Goal: Information Seeking & Learning: Learn about a topic

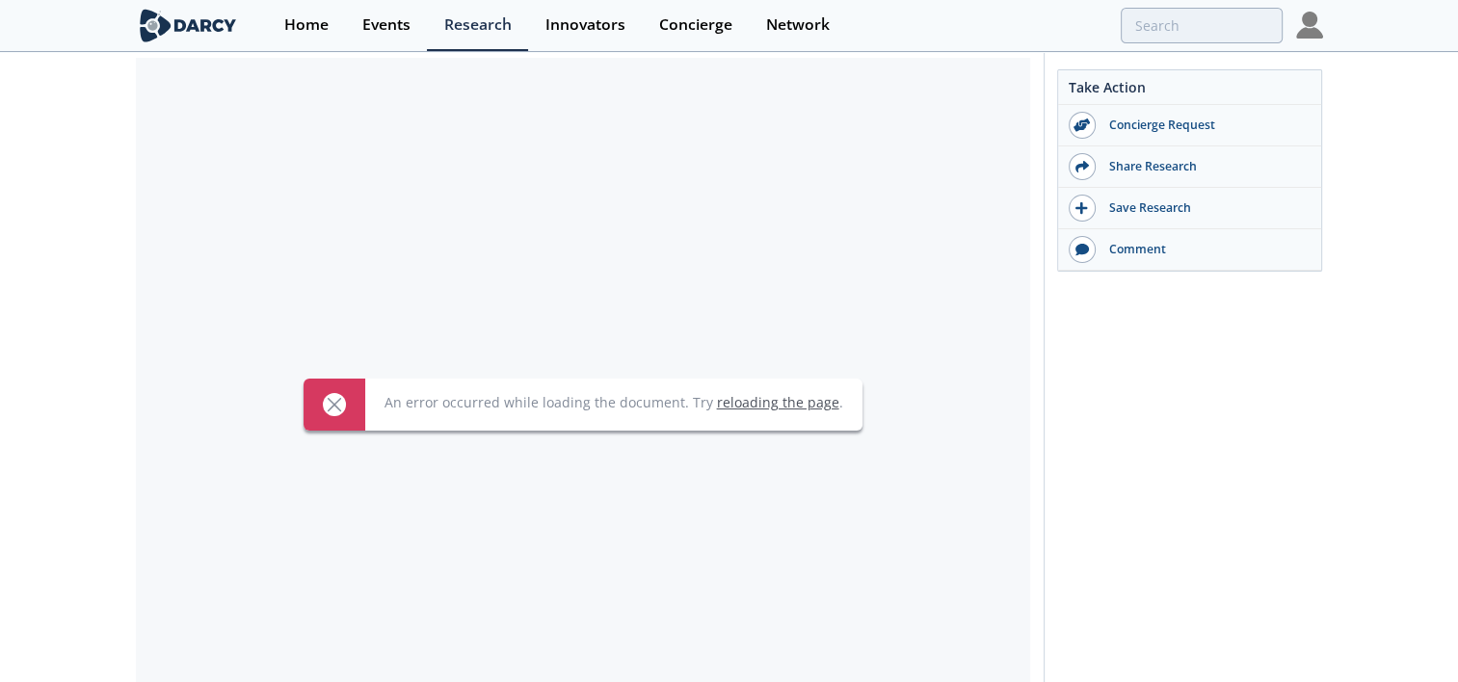
scroll to position [386, 0]
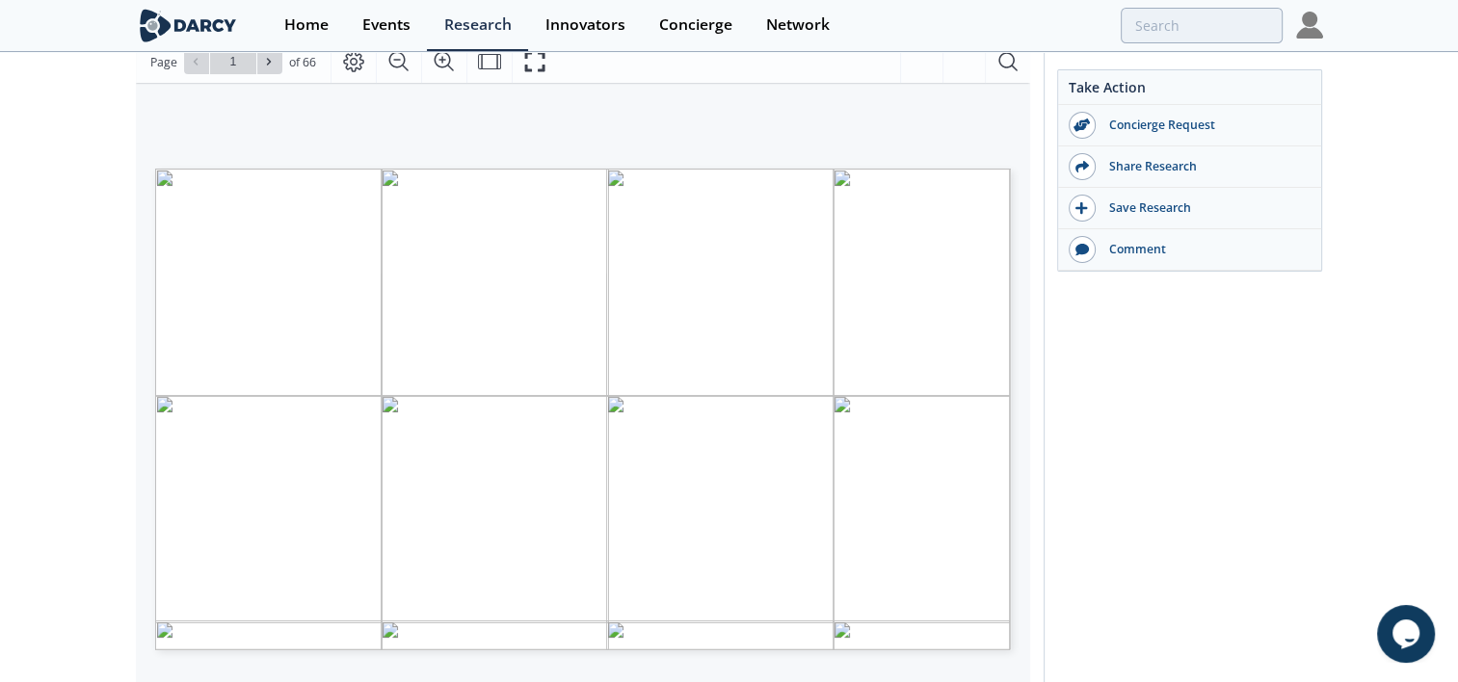
scroll to position [289, 0]
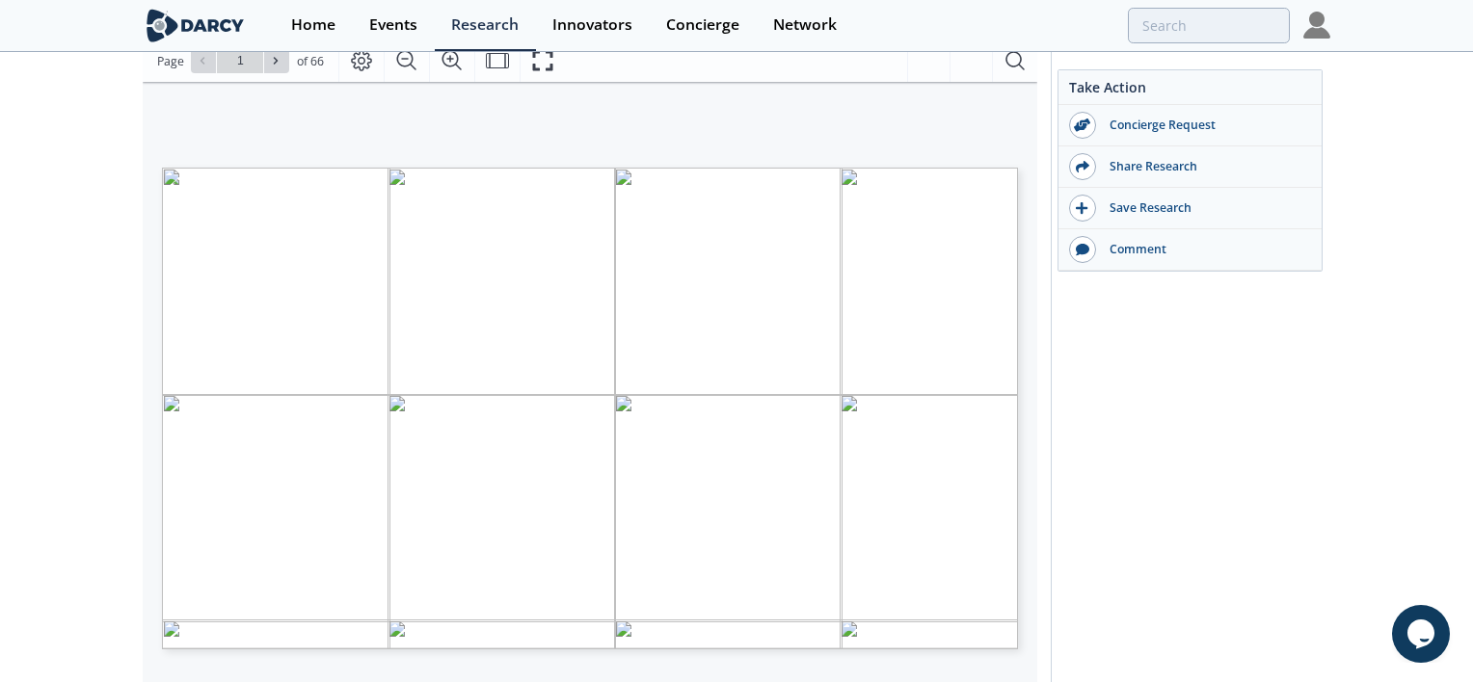
type input "2"
type input "3"
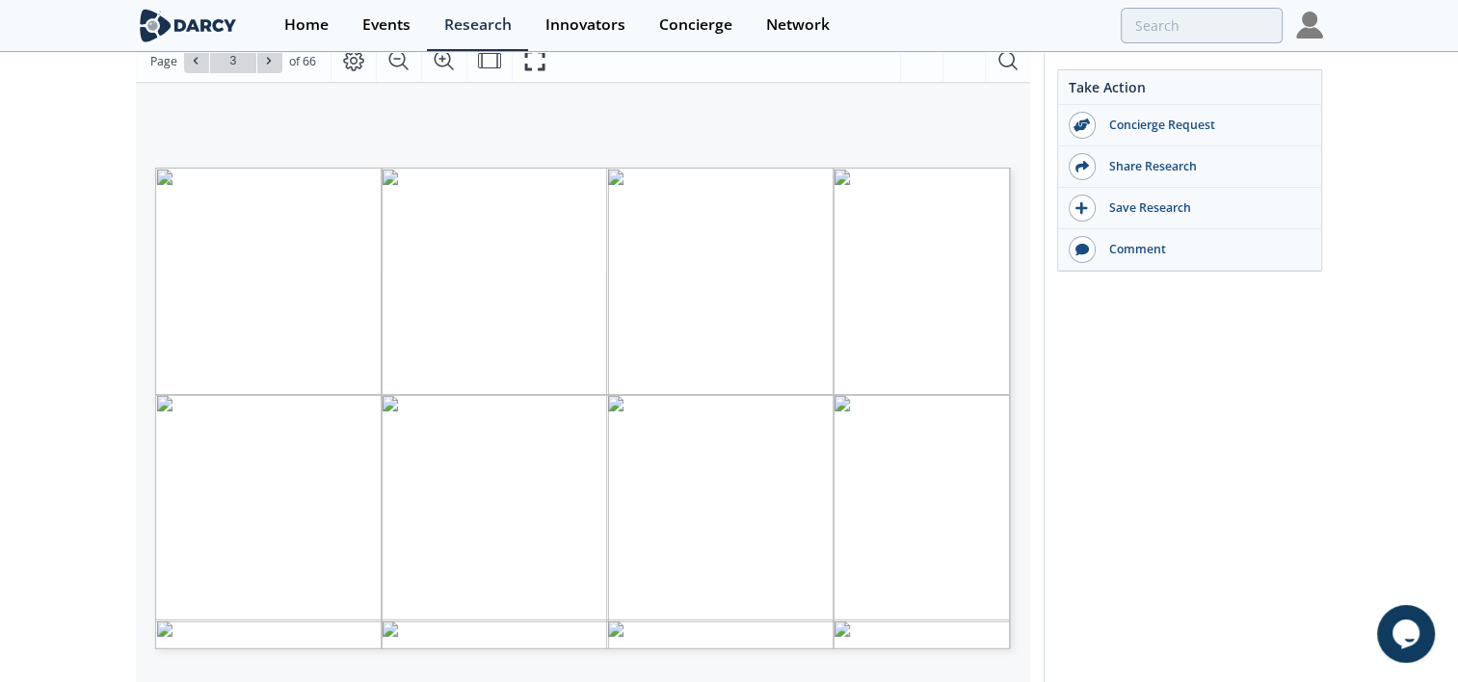
click at [1122, 392] on div "Take Action Concierge Request Share Research Save Research Comment" at bounding box center [1184, 460] width 280 height 1356
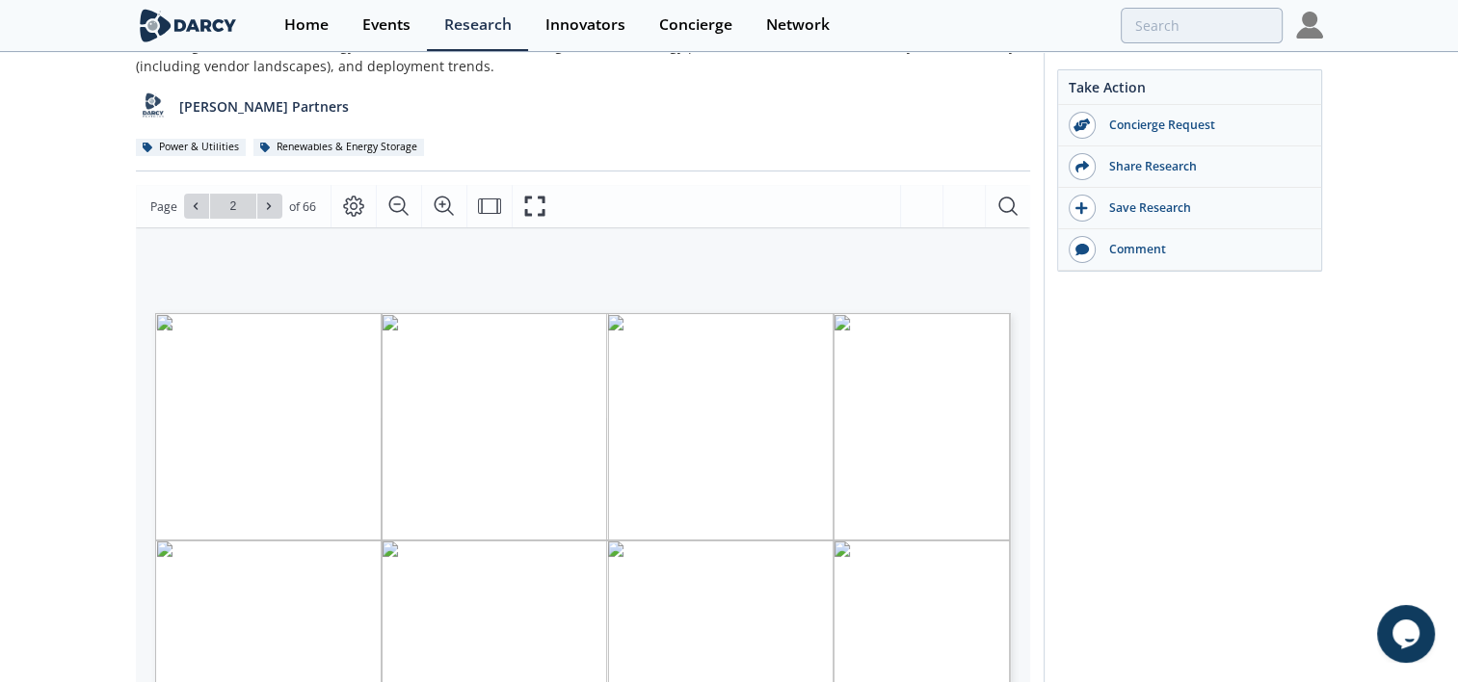
scroll to position [142, 0]
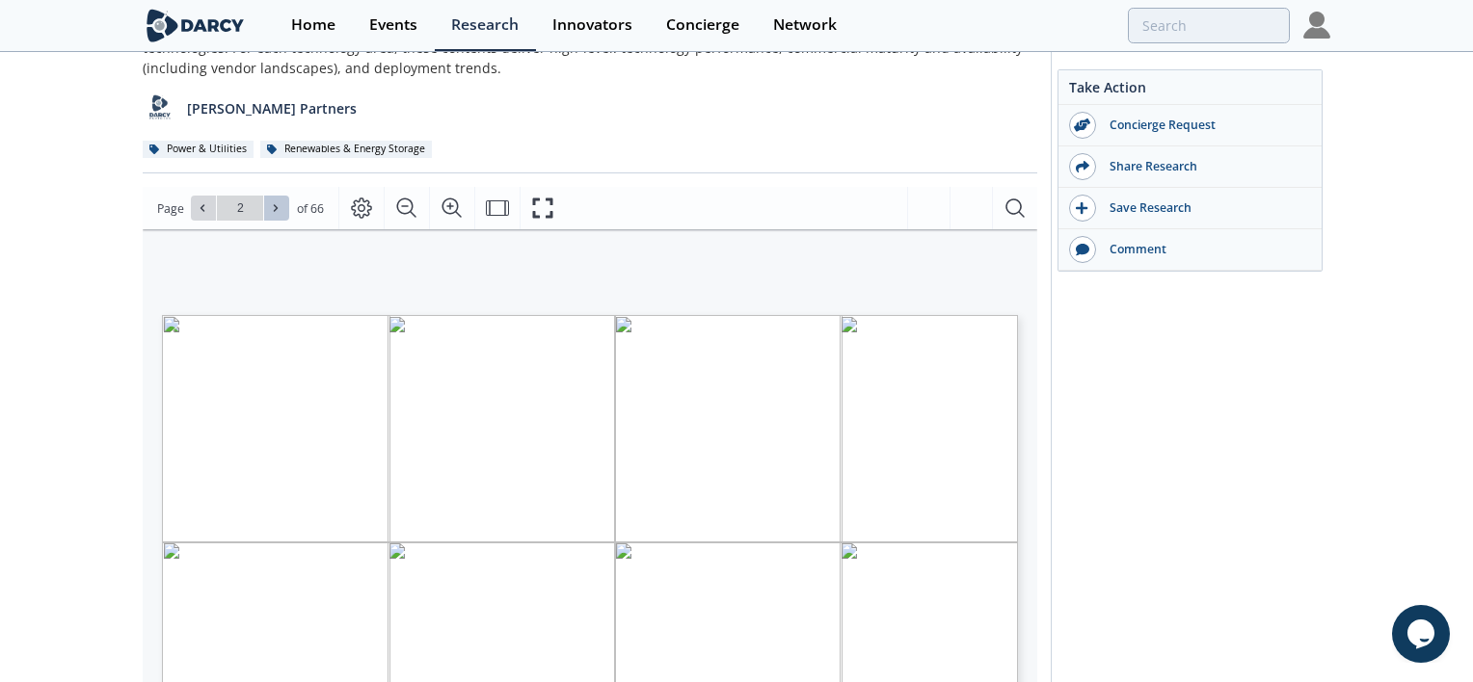
click at [276, 207] on icon at bounding box center [276, 208] width 4 height 7
type input "4"
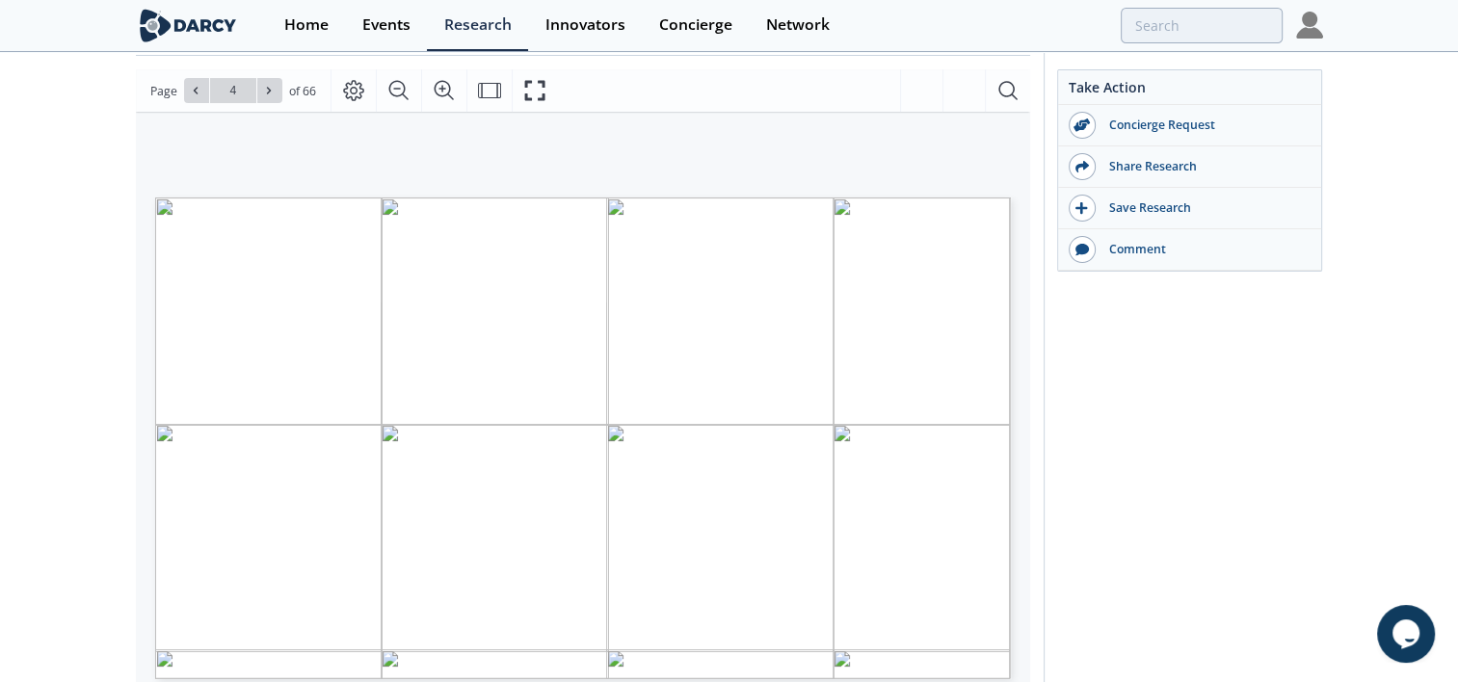
scroll to position [268, 0]
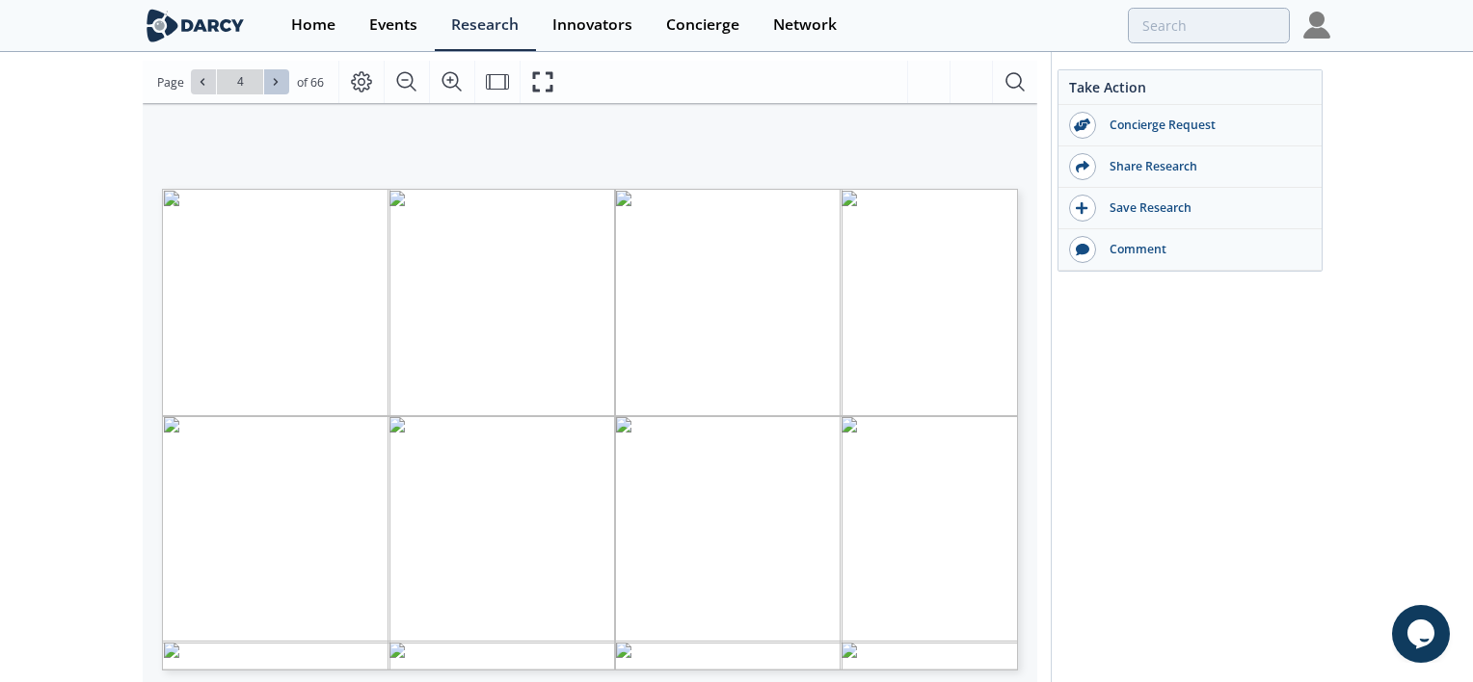
click at [273, 82] on icon at bounding box center [276, 82] width 12 height 12
type input "5"
click at [273, 82] on icon at bounding box center [276, 82] width 12 height 12
type input "6"
click at [273, 82] on icon at bounding box center [276, 82] width 12 height 12
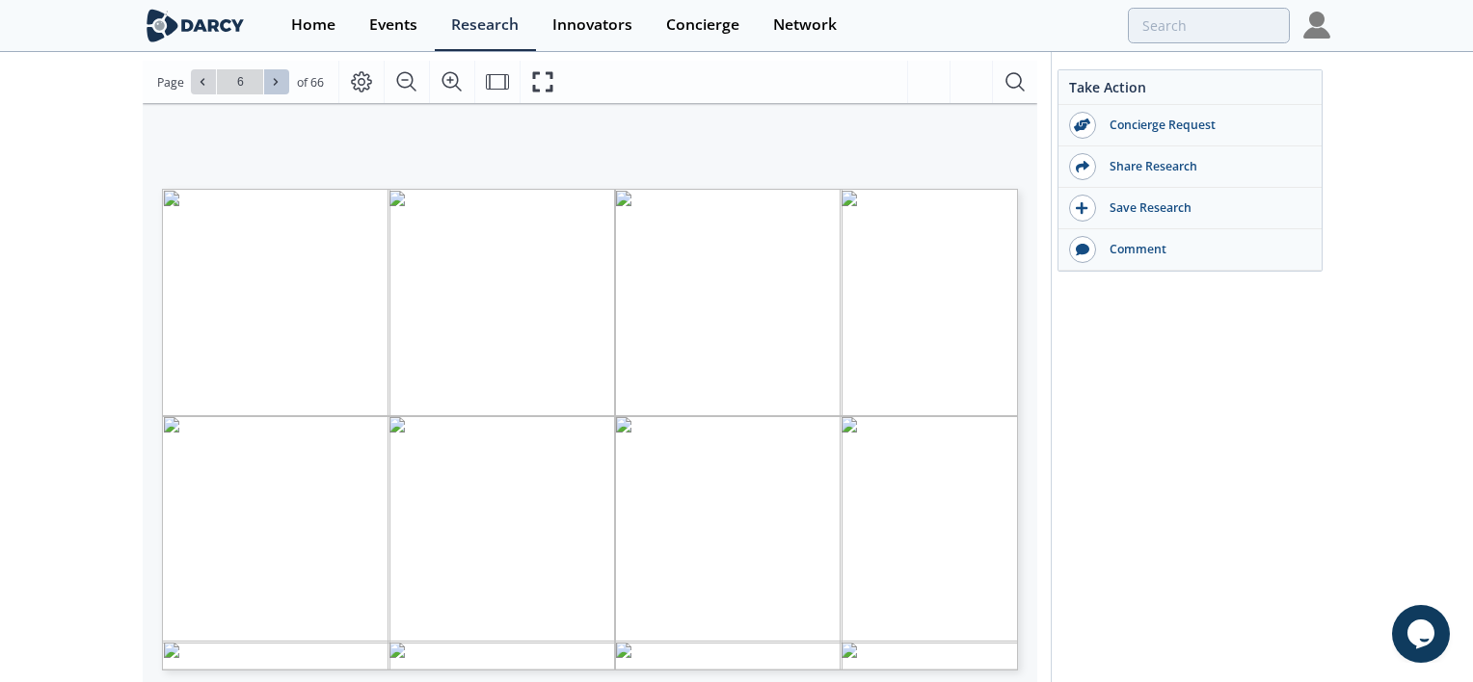
type input "7"
click at [273, 82] on icon at bounding box center [276, 82] width 12 height 12
type input "8"
click at [273, 82] on icon at bounding box center [276, 82] width 12 height 12
type input "9"
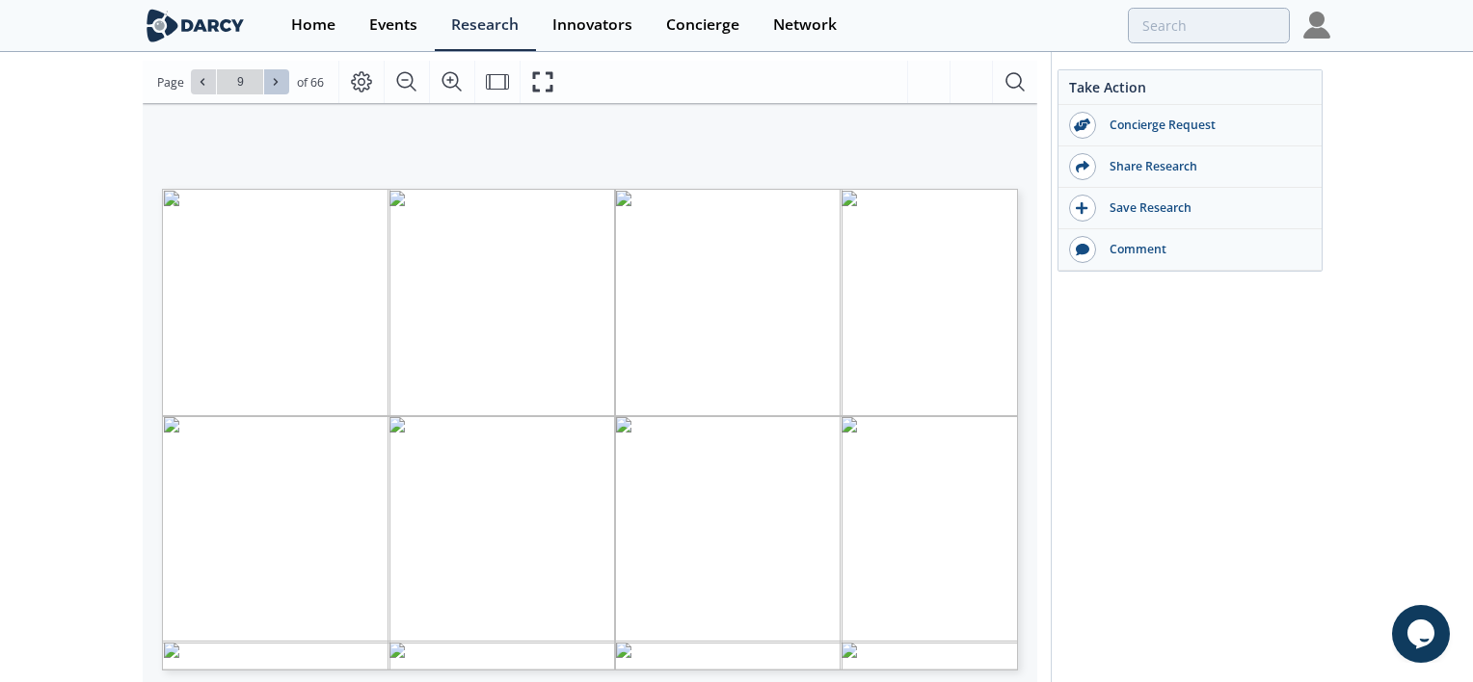
click at [275, 85] on icon at bounding box center [276, 82] width 12 height 12
type input "10"
click at [275, 85] on icon at bounding box center [276, 82] width 12 height 12
type input "11"
click at [275, 85] on icon at bounding box center [276, 82] width 12 height 12
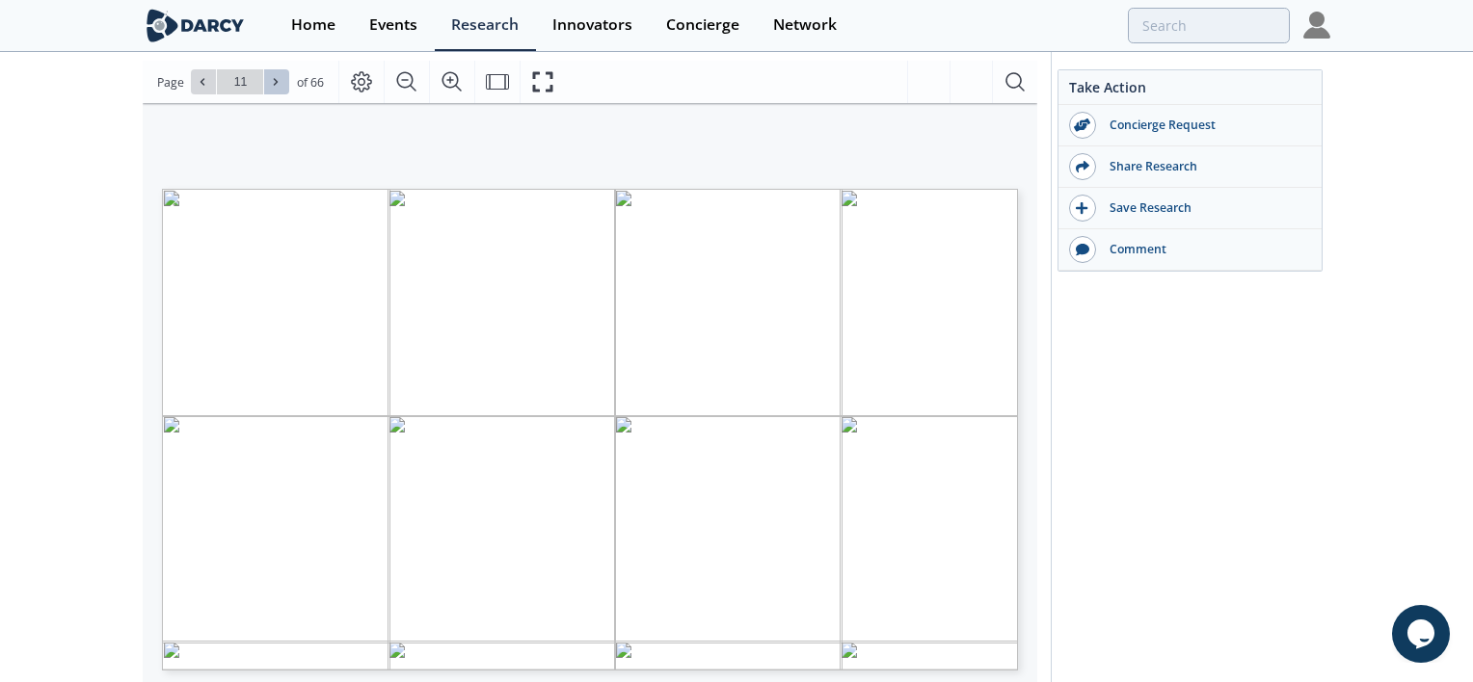
type input "12"
click at [275, 85] on icon at bounding box center [276, 82] width 12 height 12
type input "13"
click at [275, 85] on icon at bounding box center [276, 82] width 12 height 12
type input "14"
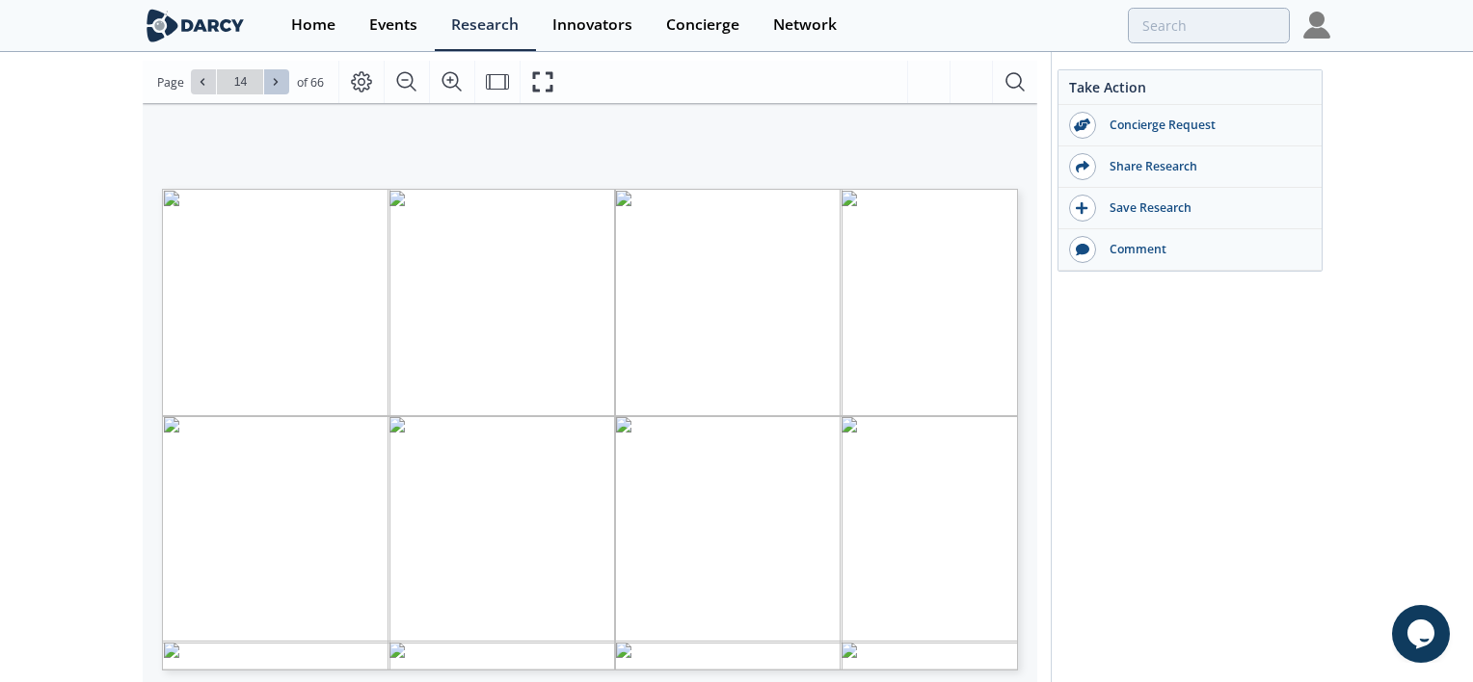
click at [275, 85] on icon at bounding box center [276, 82] width 12 height 12
type input "15"
click at [275, 85] on icon at bounding box center [276, 82] width 12 height 12
type input "16"
click at [275, 85] on icon at bounding box center [276, 82] width 12 height 12
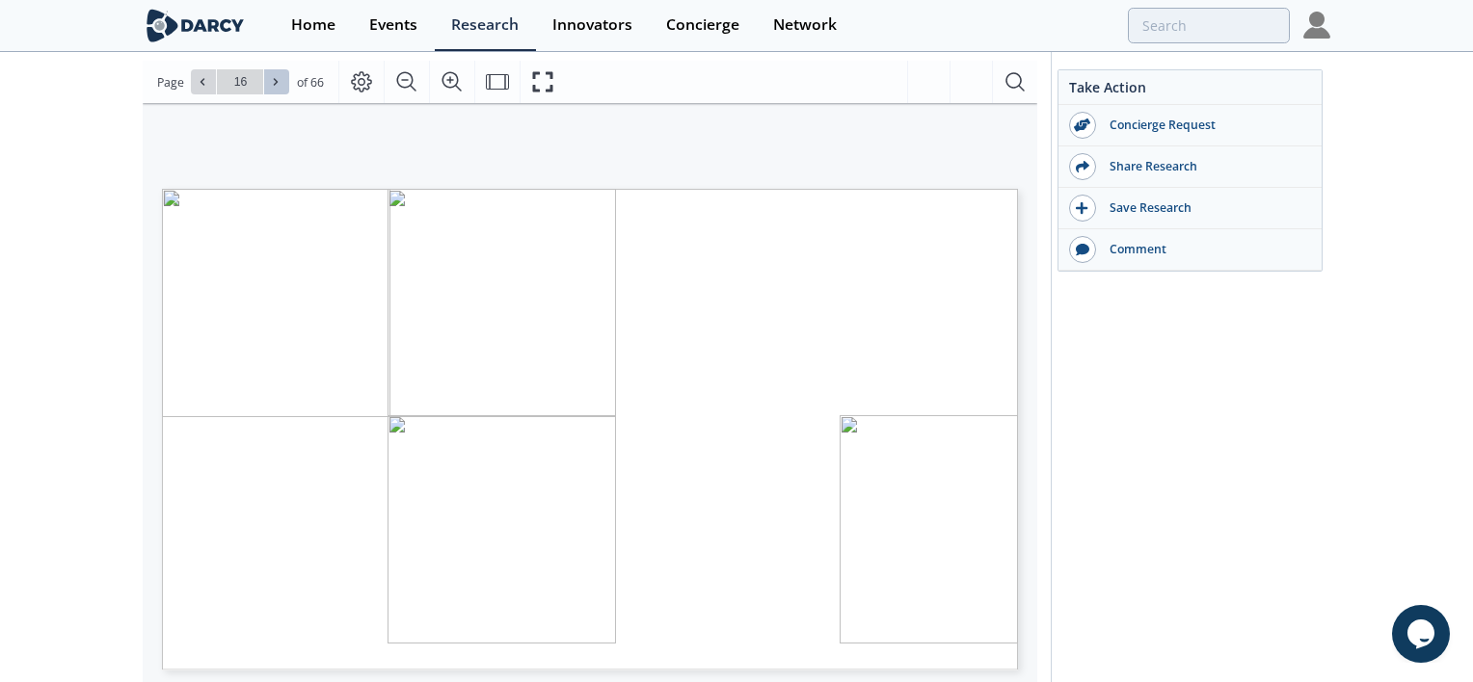
type input "17"
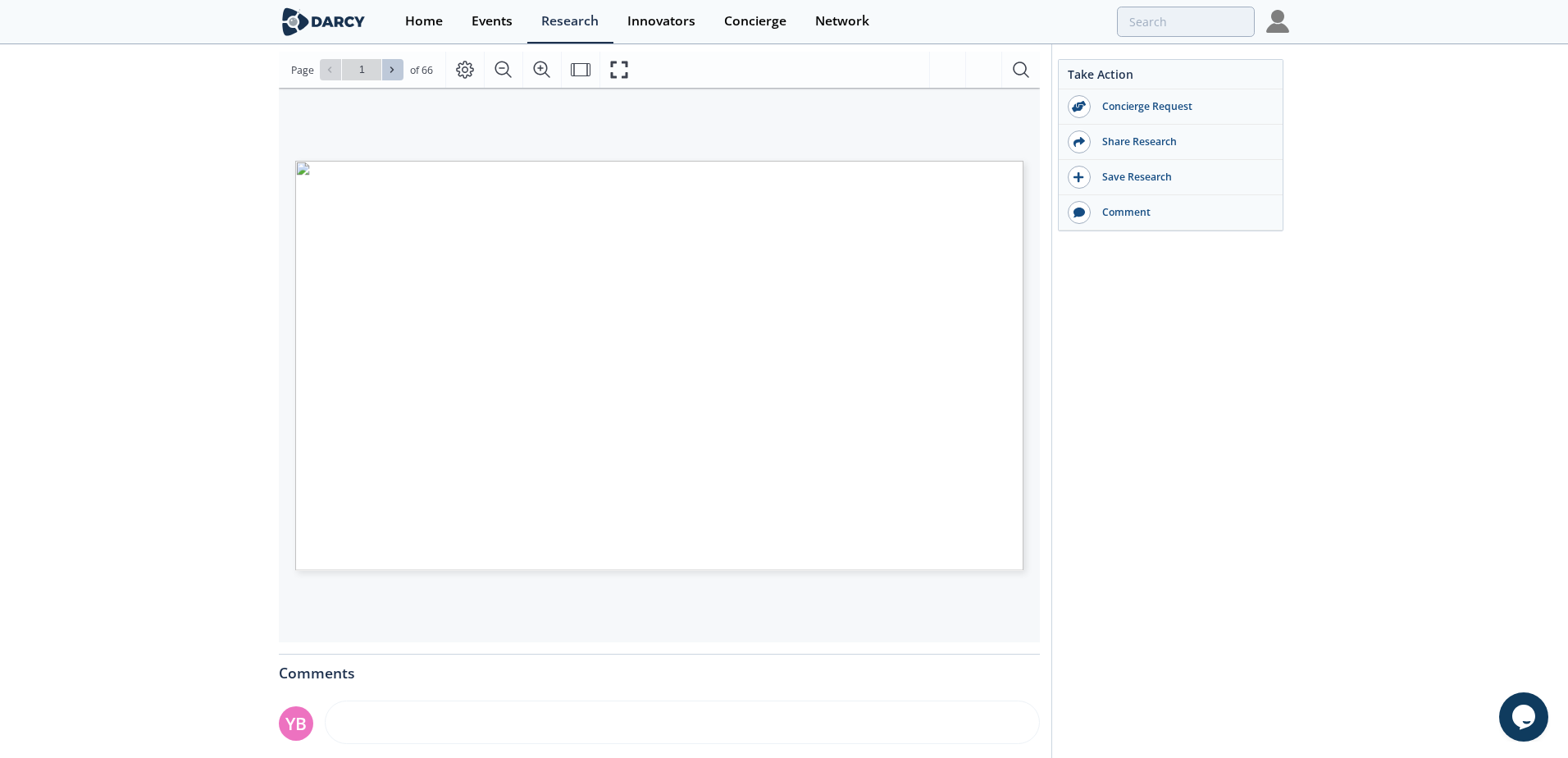
click at [398, 72] on button at bounding box center [392, 69] width 21 height 21
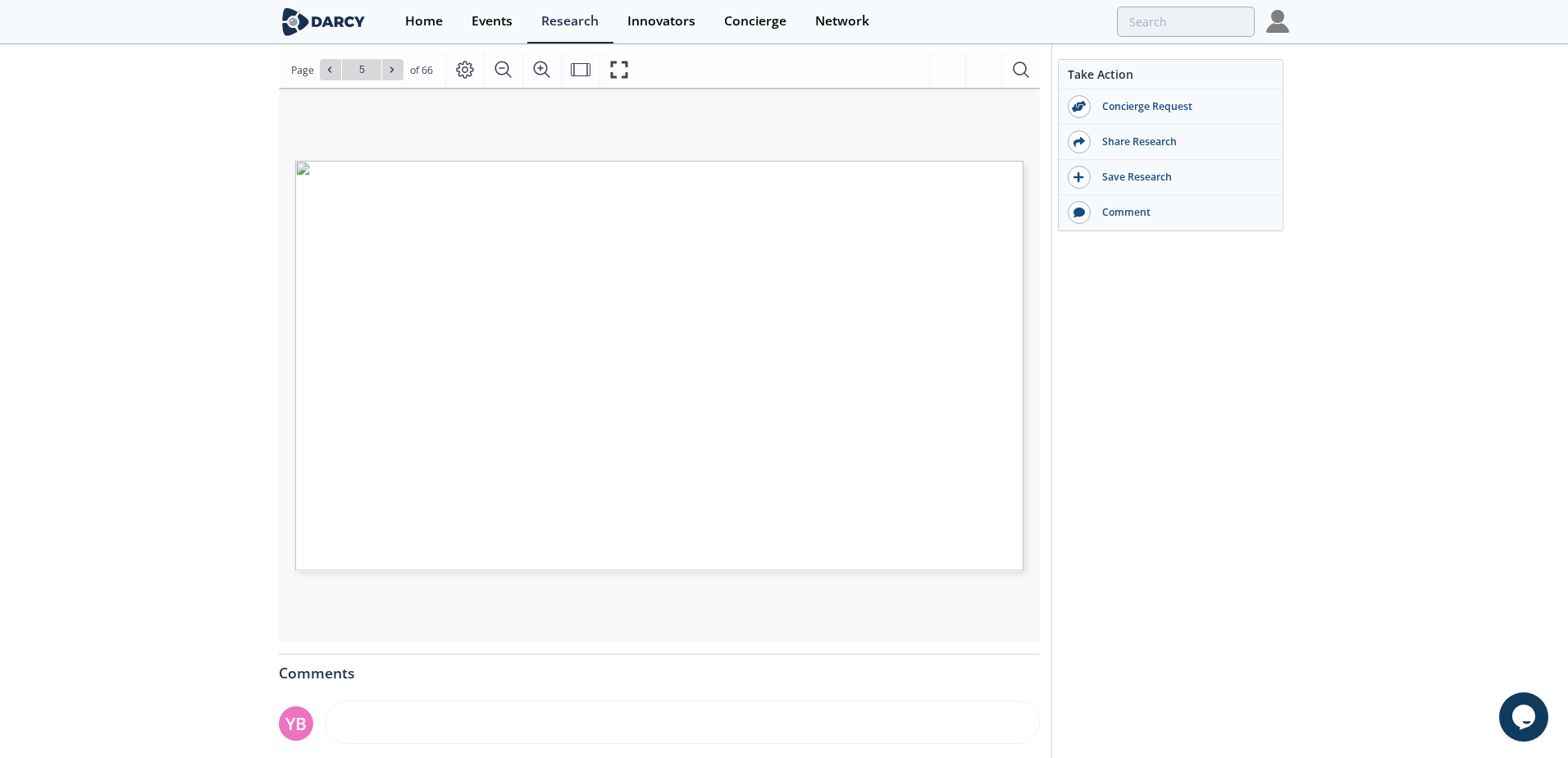
type input "6"
click at [398, 72] on button at bounding box center [392, 69] width 21 height 21
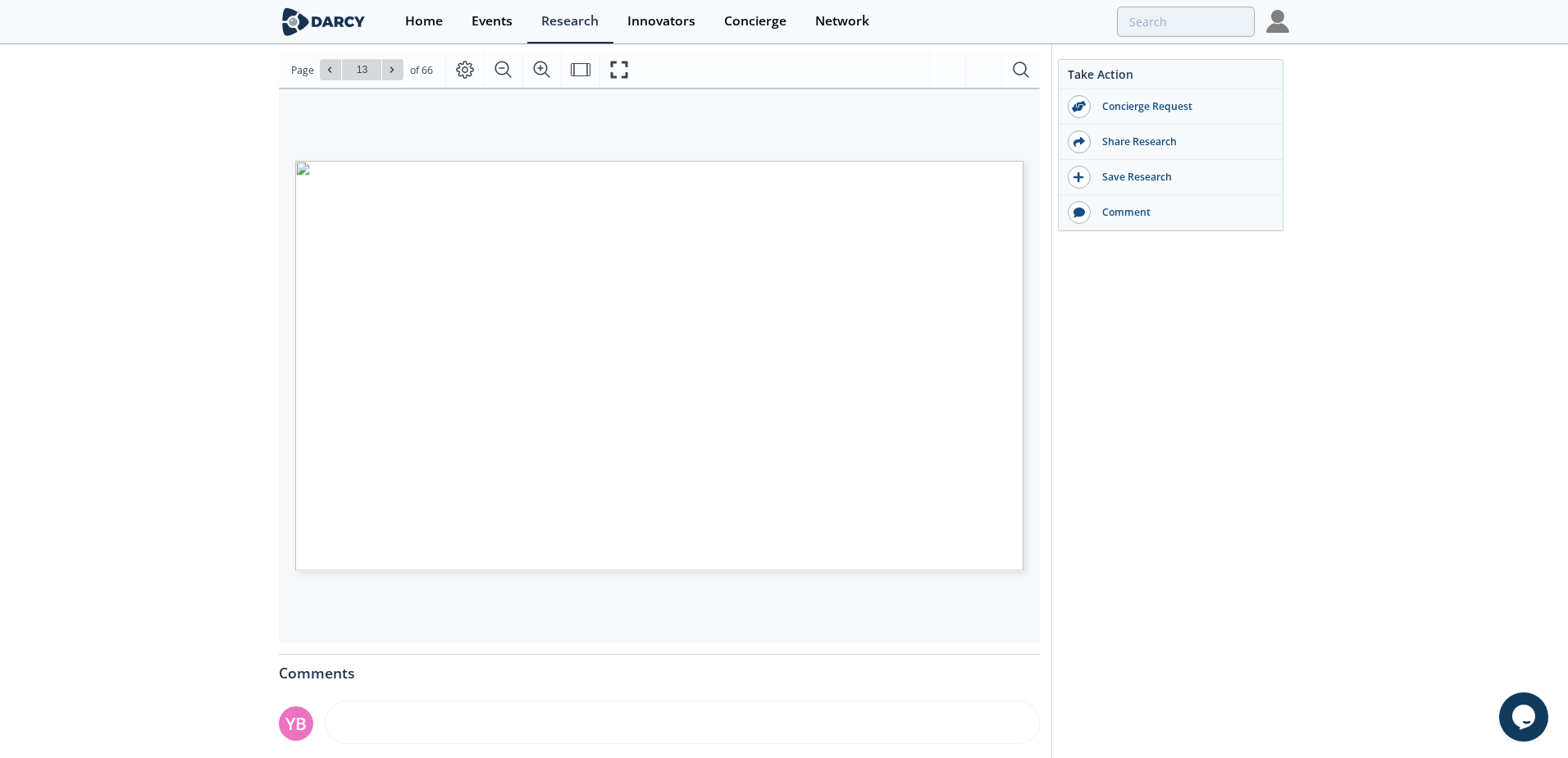
click at [398, 72] on button at bounding box center [392, 69] width 21 height 21
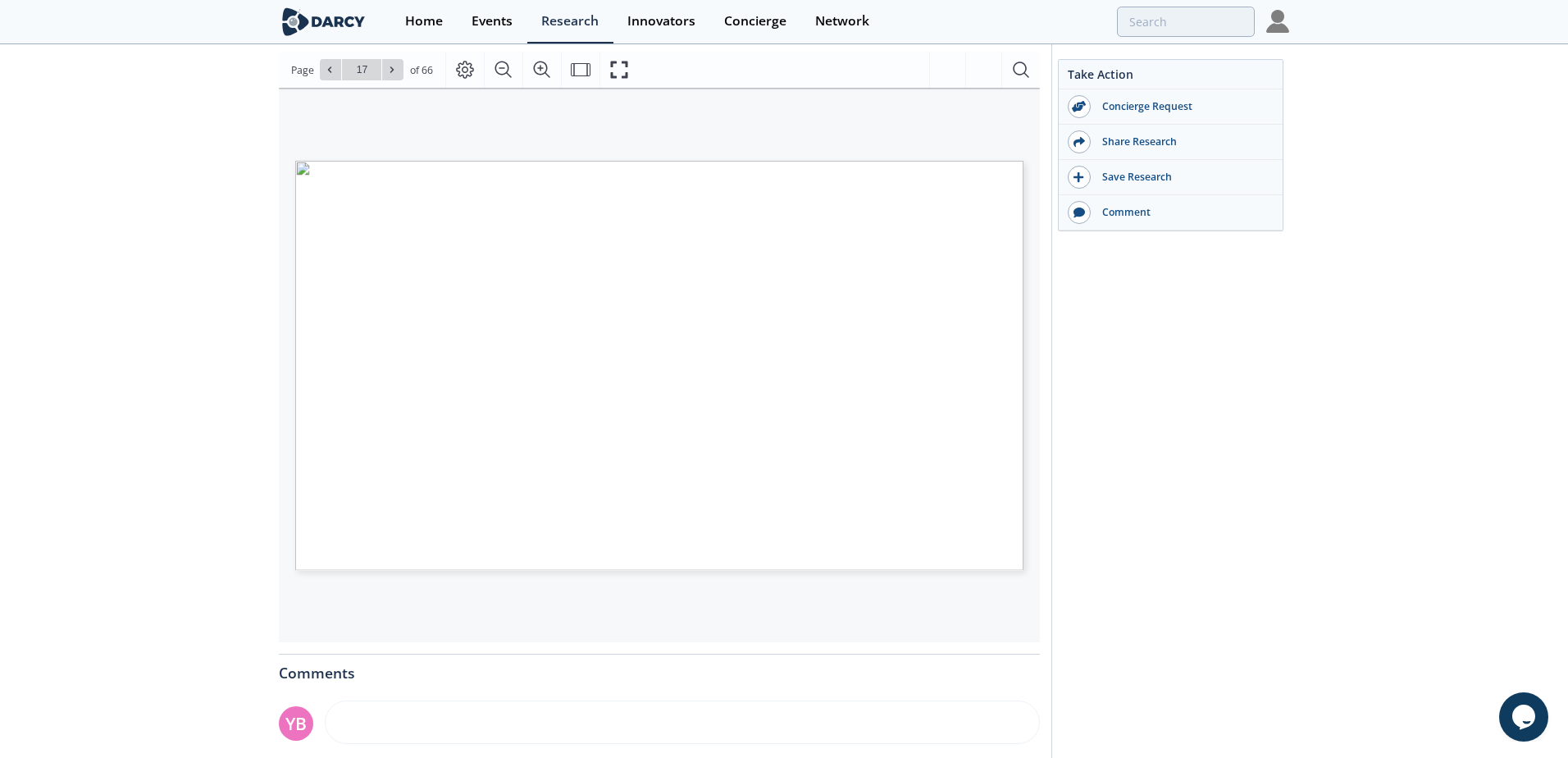
type input "18"
click at [398, 72] on button at bounding box center [392, 69] width 21 height 21
type input "19"
click at [398, 72] on button at bounding box center [392, 69] width 21 height 21
type input "20"
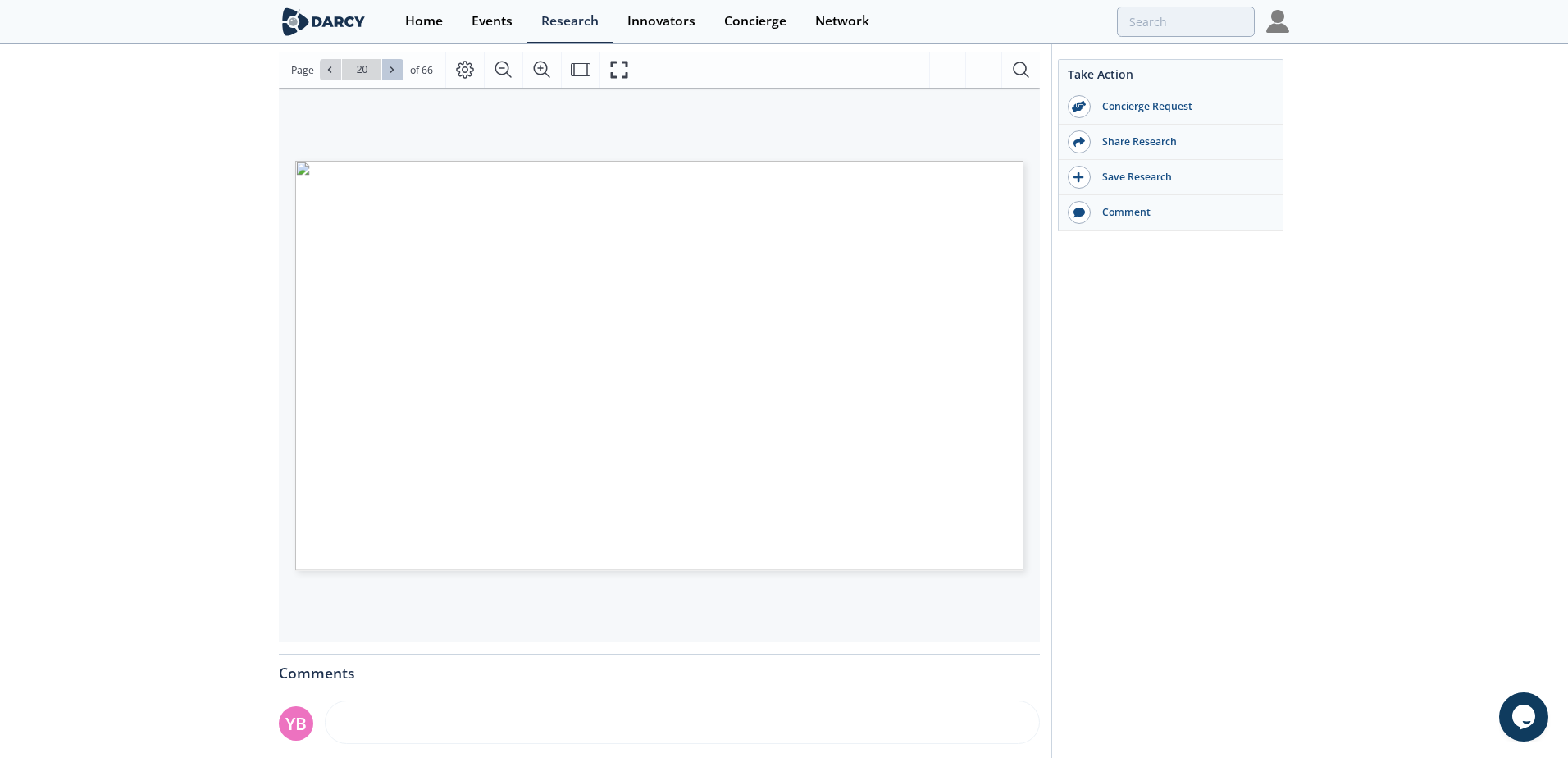
click at [398, 72] on button at bounding box center [392, 69] width 21 height 21
type input "21"
click at [398, 72] on button at bounding box center [392, 69] width 21 height 21
type input "22"
click at [398, 72] on button at bounding box center [392, 69] width 21 height 21
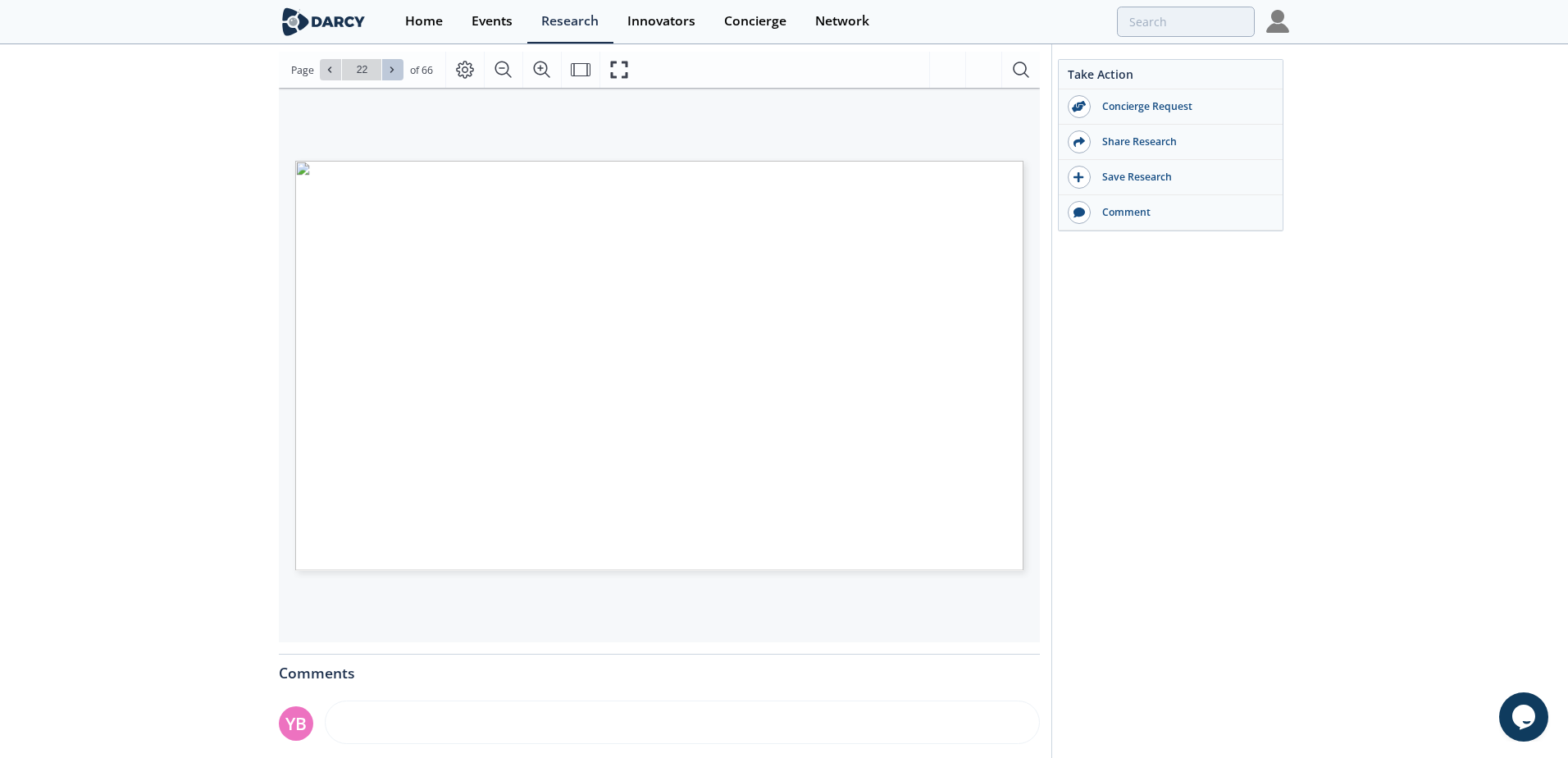
type input "23"
click at [398, 72] on button at bounding box center [392, 69] width 21 height 21
type input "24"
click at [398, 72] on button at bounding box center [392, 69] width 21 height 21
type input "25"
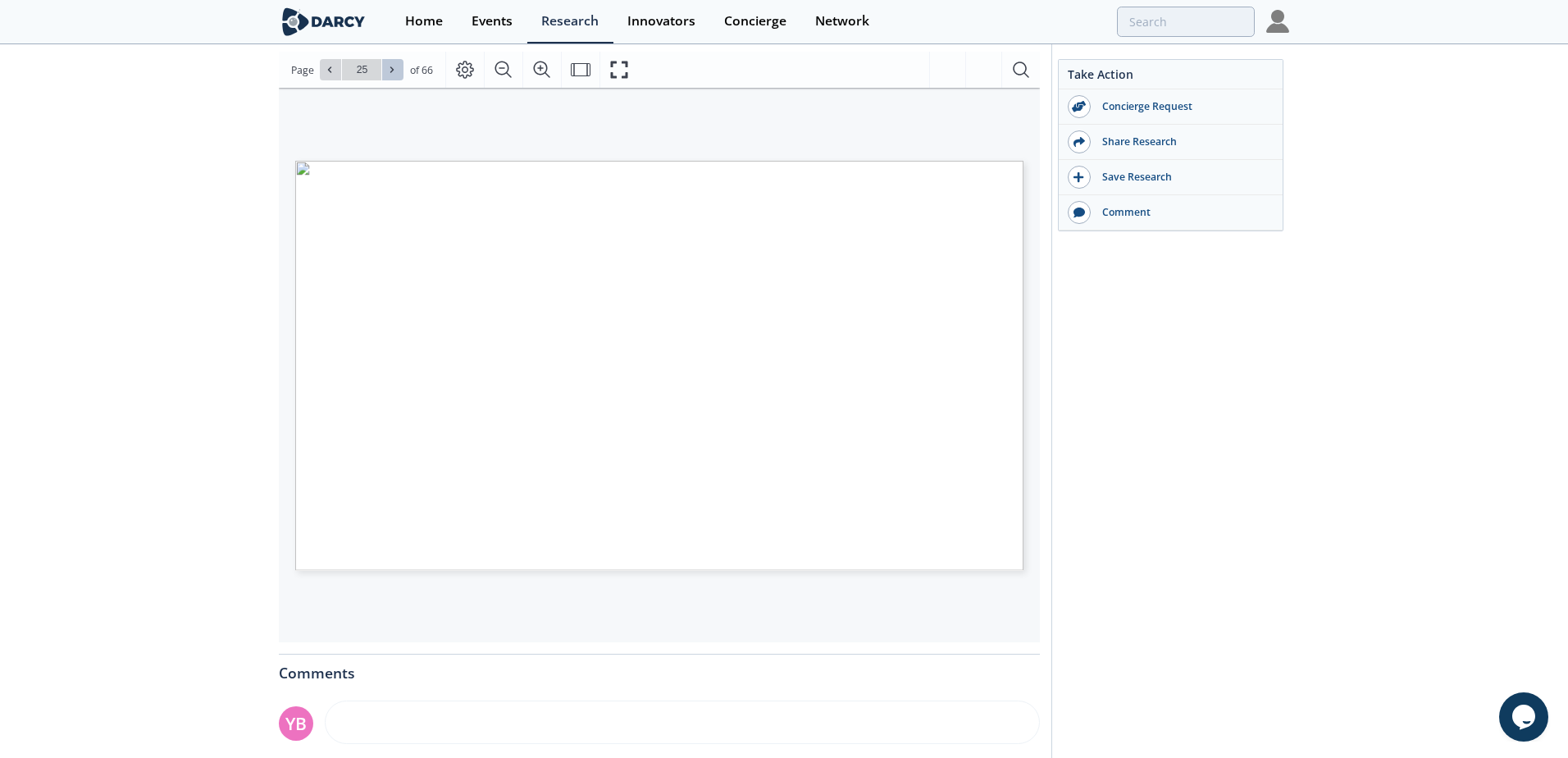
click at [398, 72] on button at bounding box center [392, 69] width 21 height 21
type input "26"
click at [398, 72] on button at bounding box center [392, 69] width 21 height 21
type input "27"
click at [398, 72] on button at bounding box center [392, 69] width 21 height 21
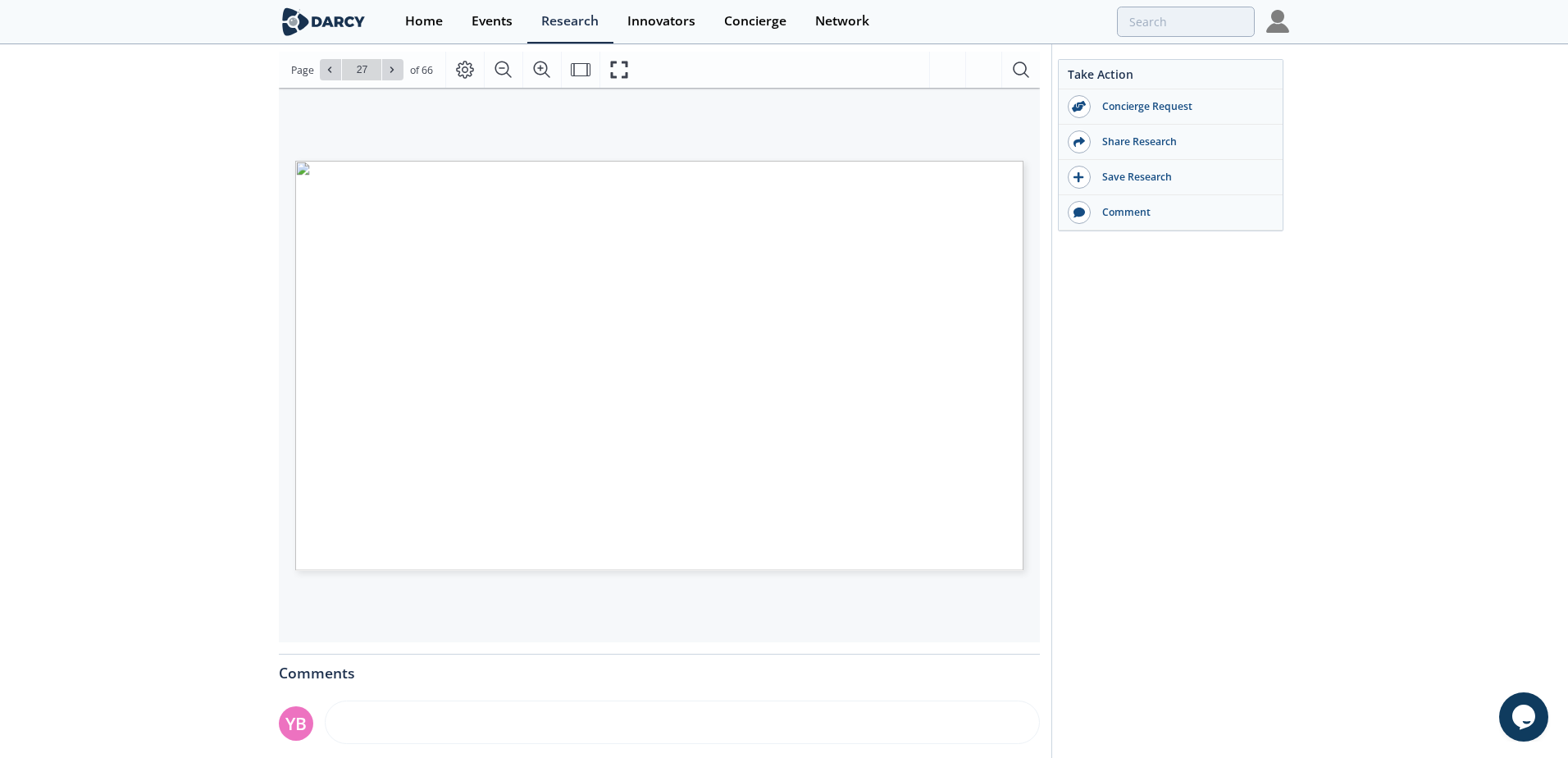
type input "28"
click at [398, 72] on button at bounding box center [392, 69] width 21 height 21
type input "30"
click at [398, 72] on button at bounding box center [392, 69] width 21 height 21
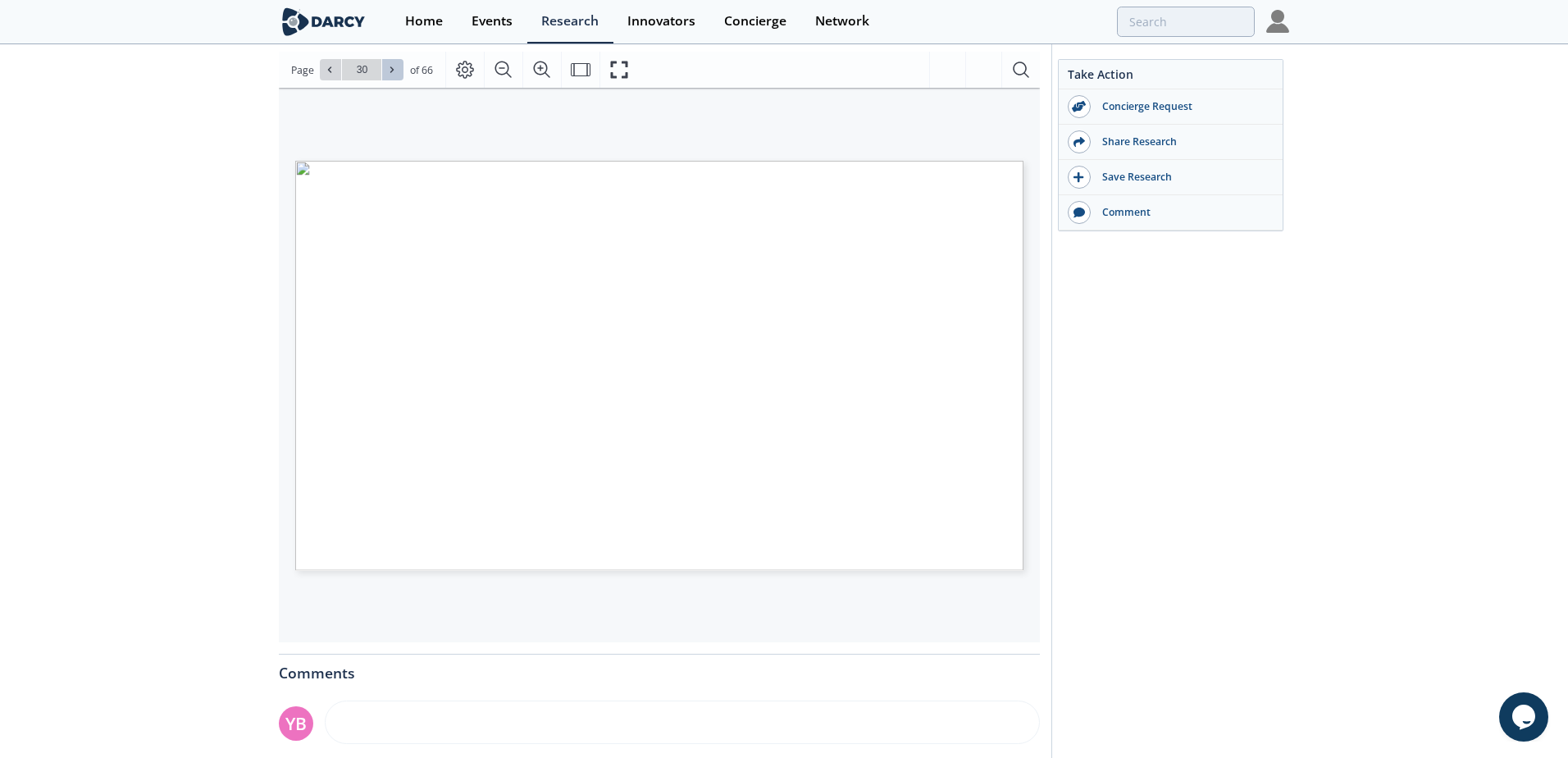
type input "31"
click at [398, 72] on button at bounding box center [392, 69] width 21 height 21
type input "32"
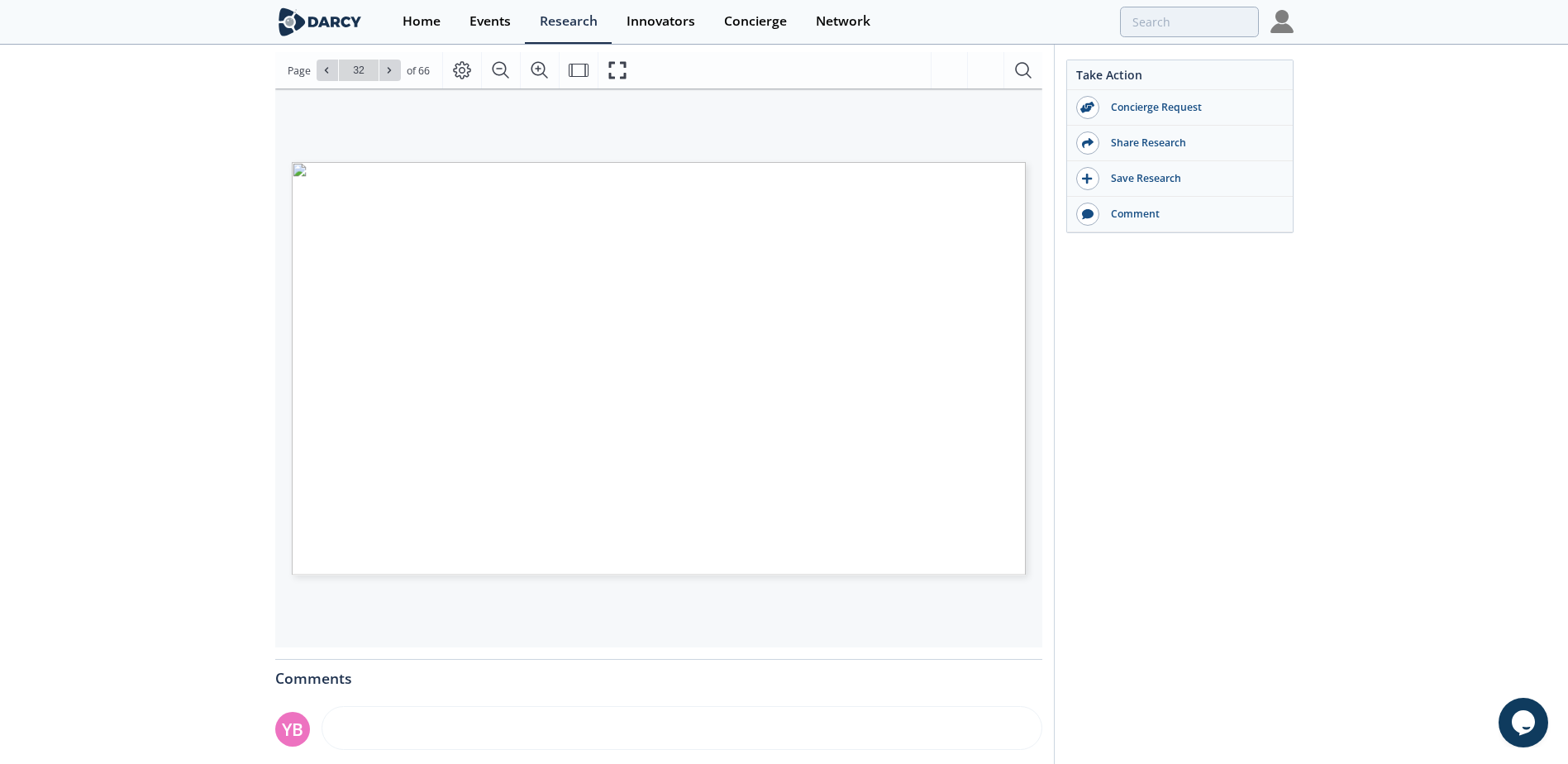
click at [170, 218] on div "Darcy Insights - Grid-Scale Energy Storage Systems Insight • Updated July 14, 2…" at bounding box center [784, 417] width 1568 height 1201
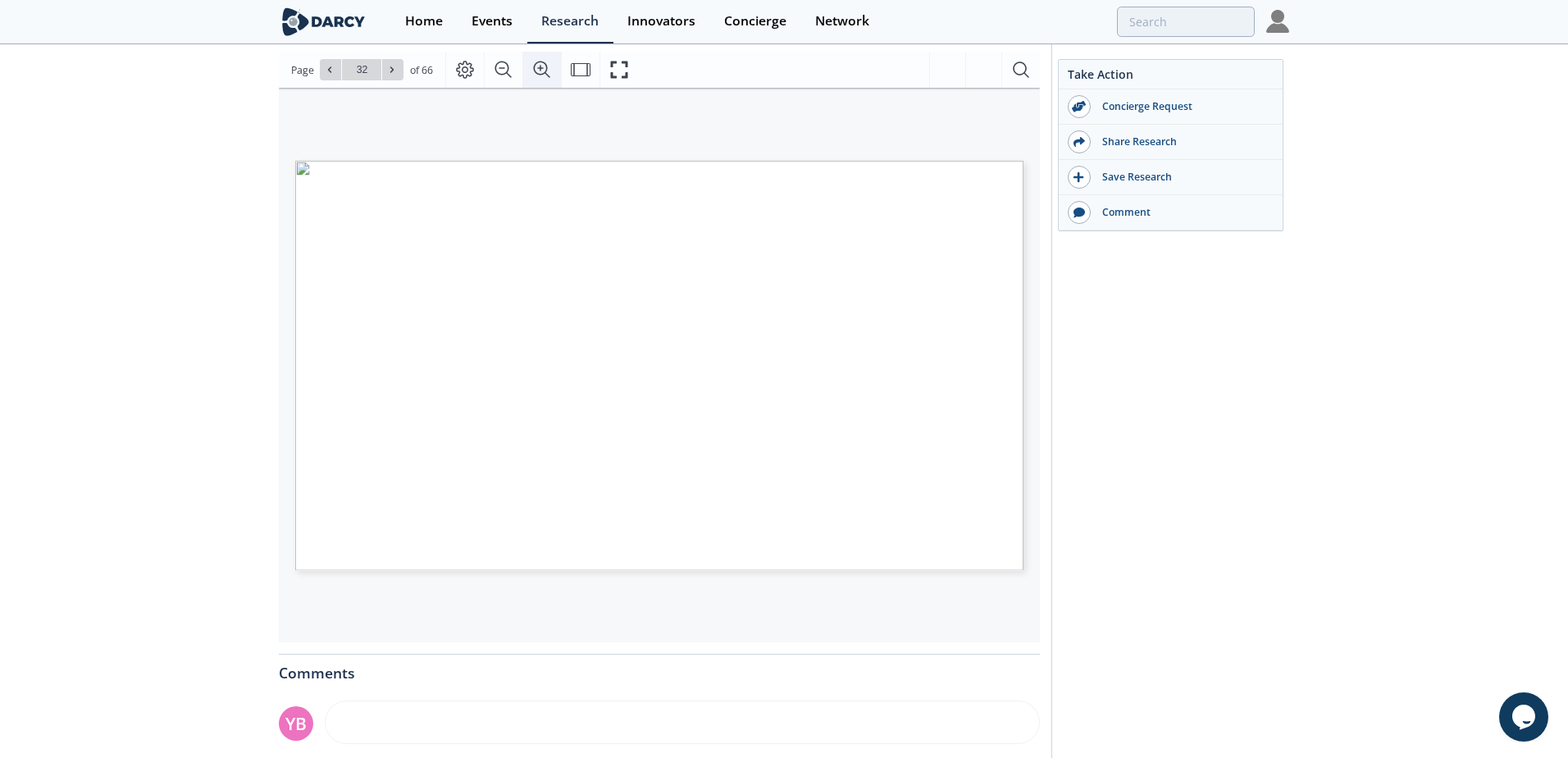
click at [537, 61] on icon "Zoom In" at bounding box center [542, 69] width 20 height 20
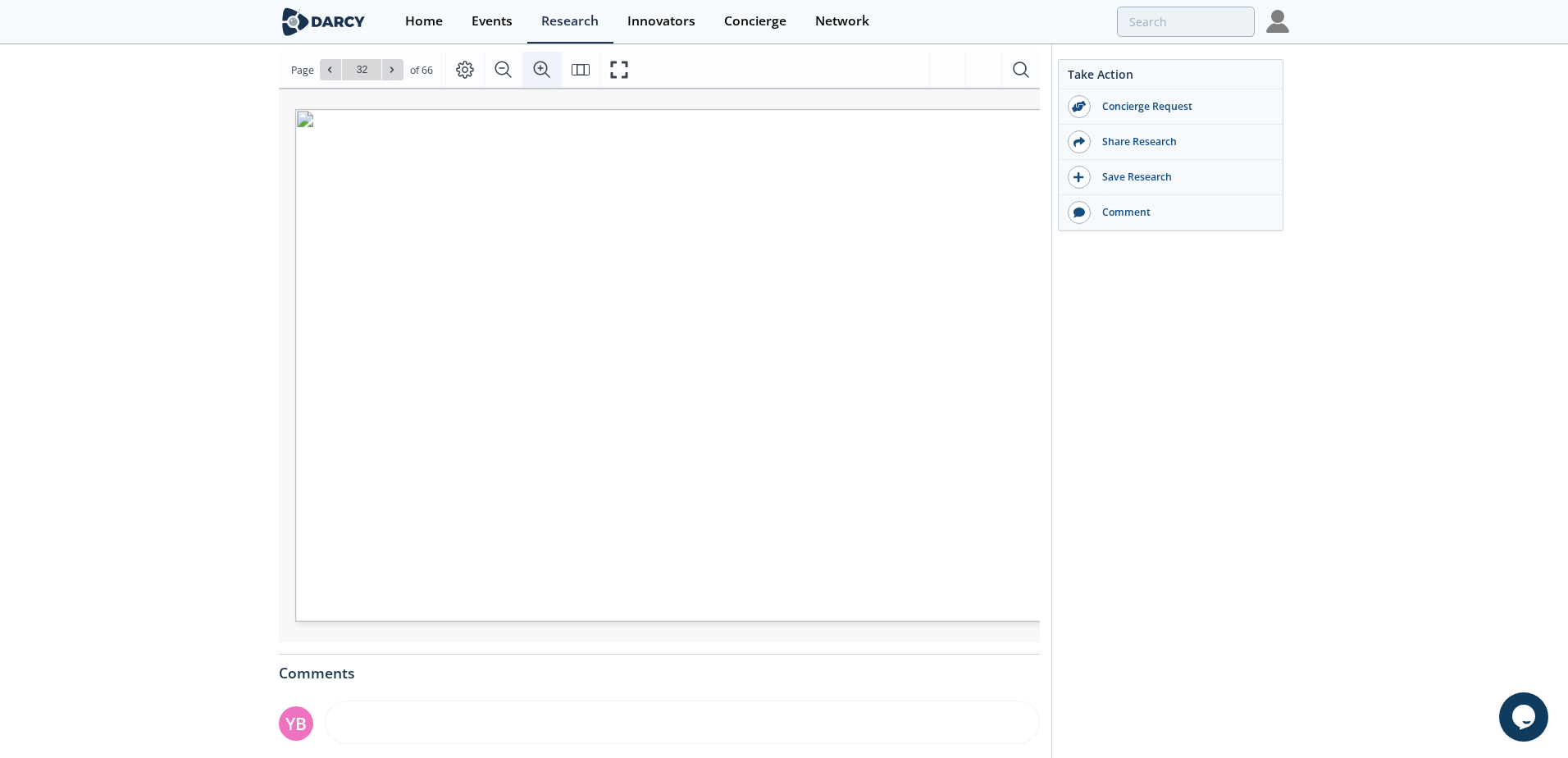
scroll to position [0, 91]
click at [534, 63] on icon "Zoom In" at bounding box center [541, 69] width 16 height 16
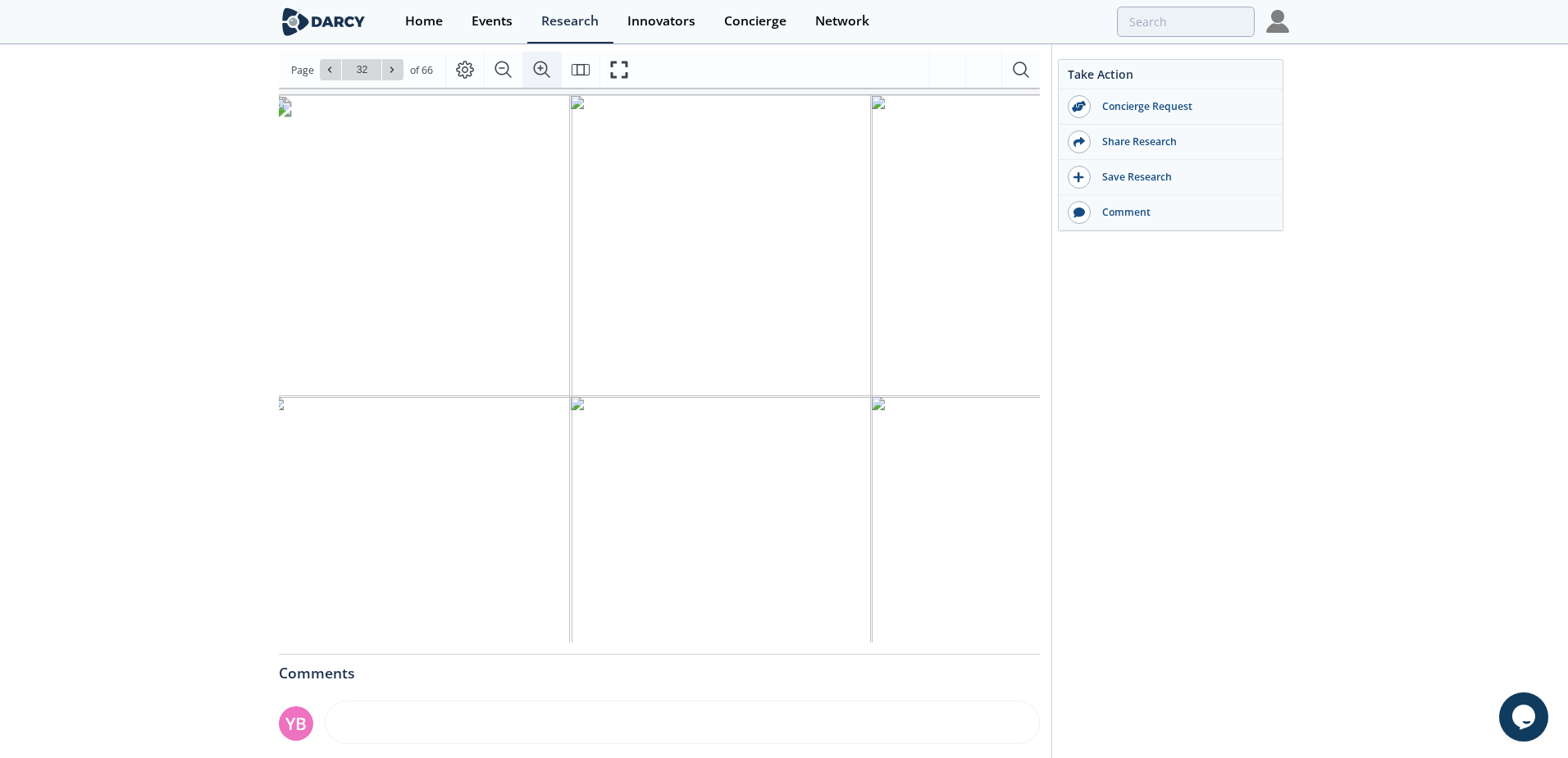
scroll to position [10, 0]
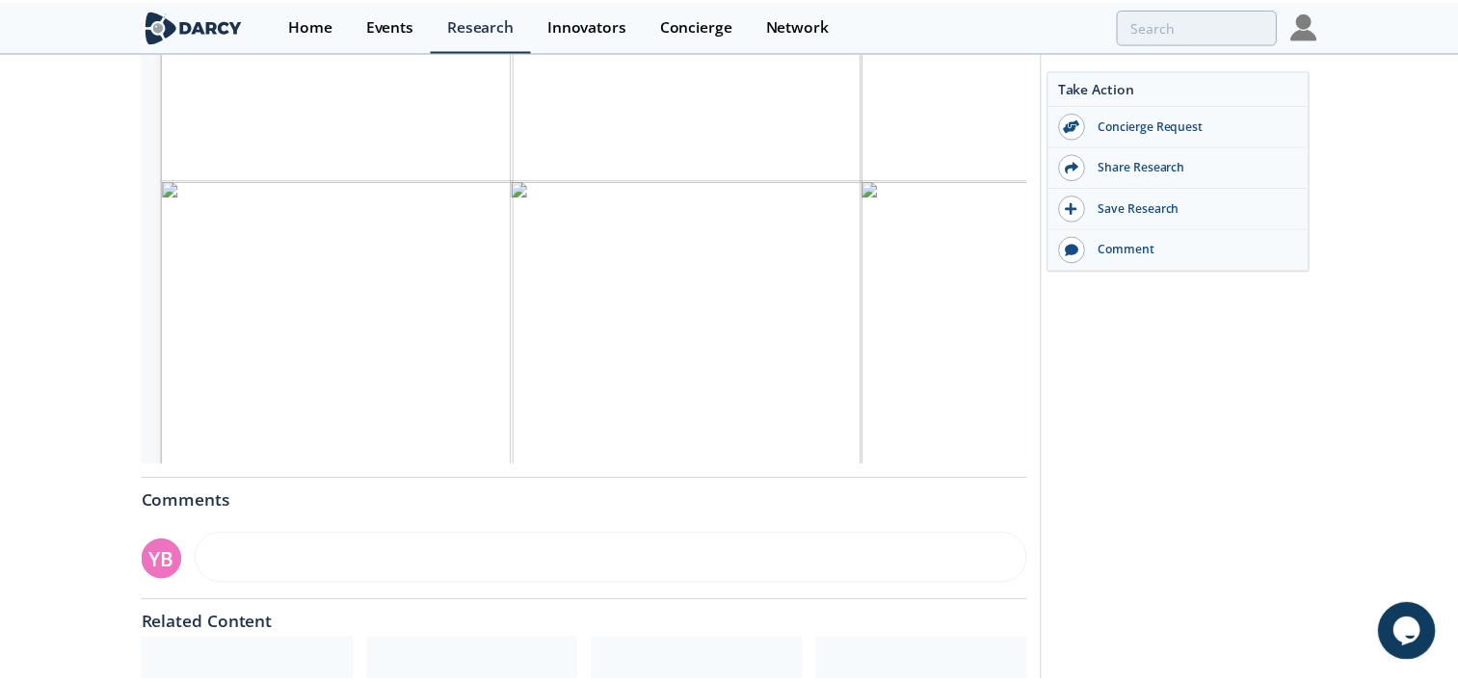
scroll to position [0, 0]
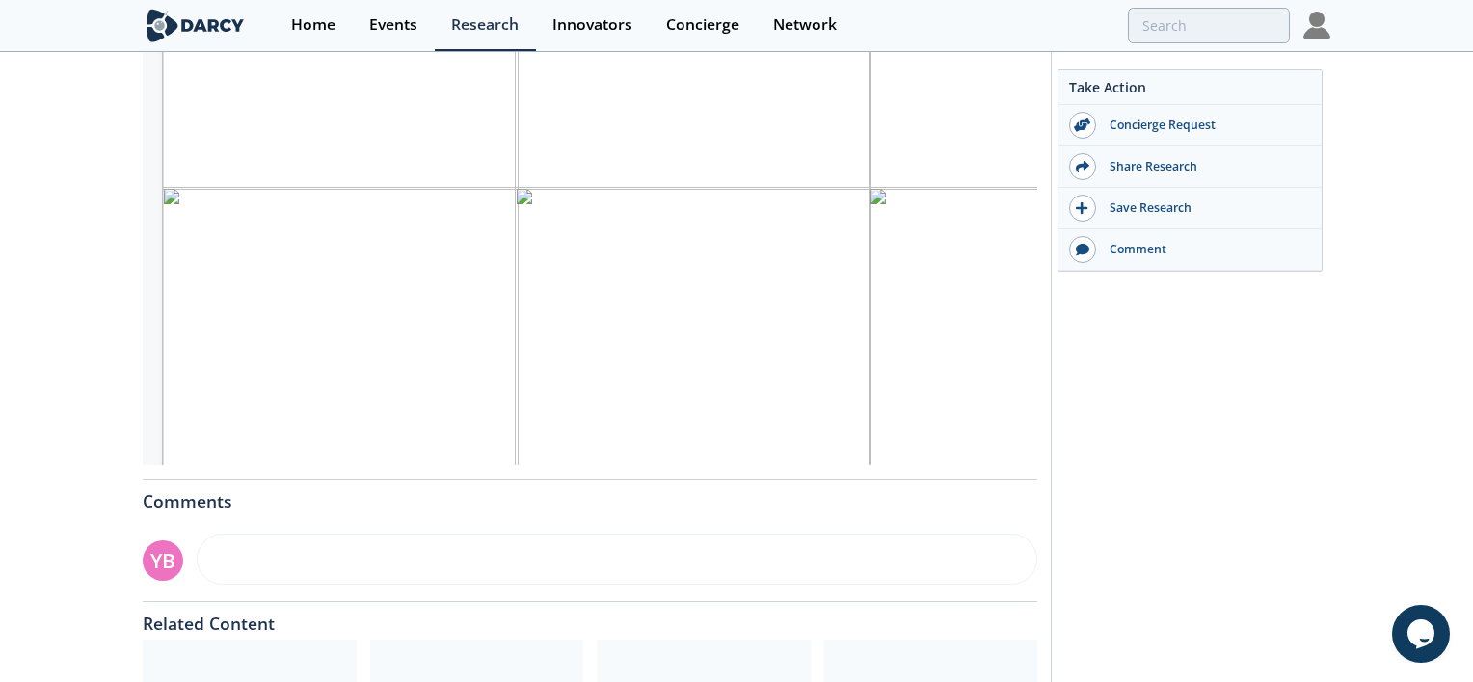
drag, startPoint x: 944, startPoint y: 329, endPoint x: 949, endPoint y: 310, distance: 18.9
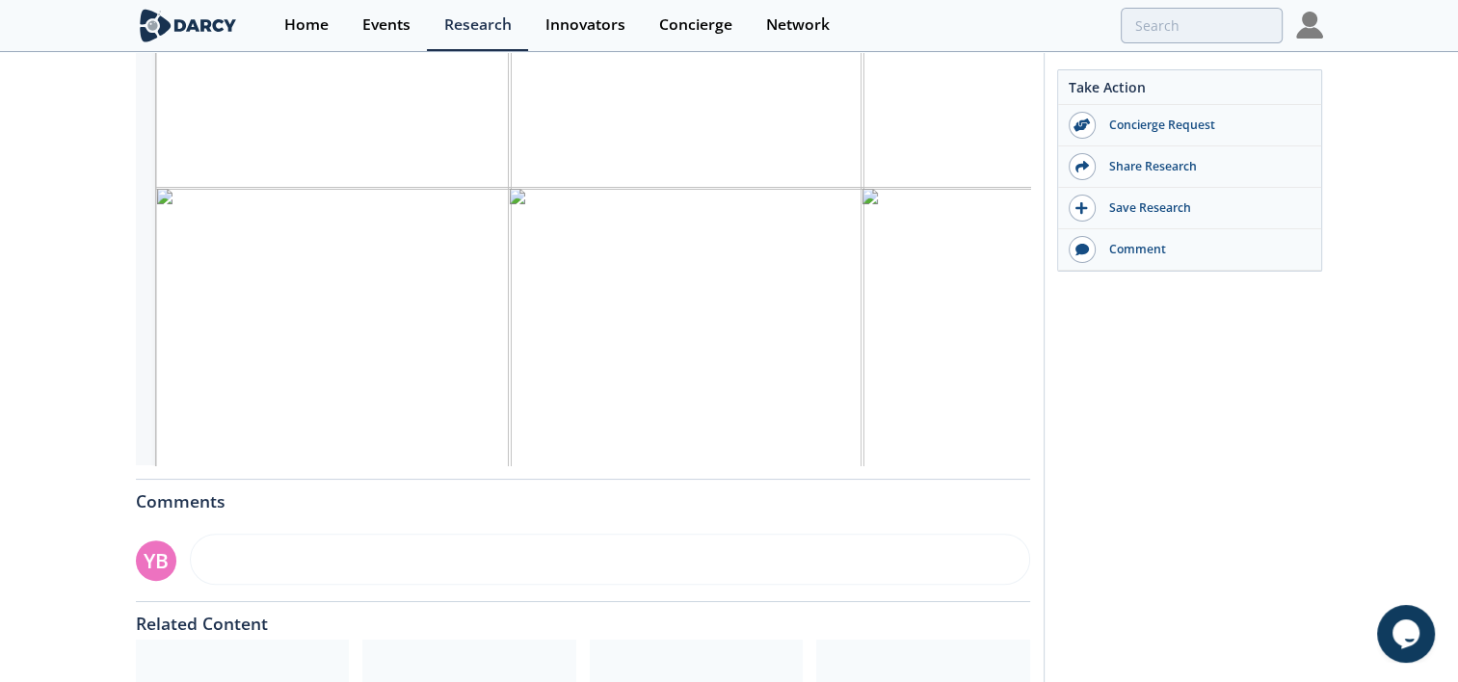
click at [1290, 346] on div "Take Action Concierge Request Share Research Save Research Comment" at bounding box center [1184, 192] width 280 height 1356
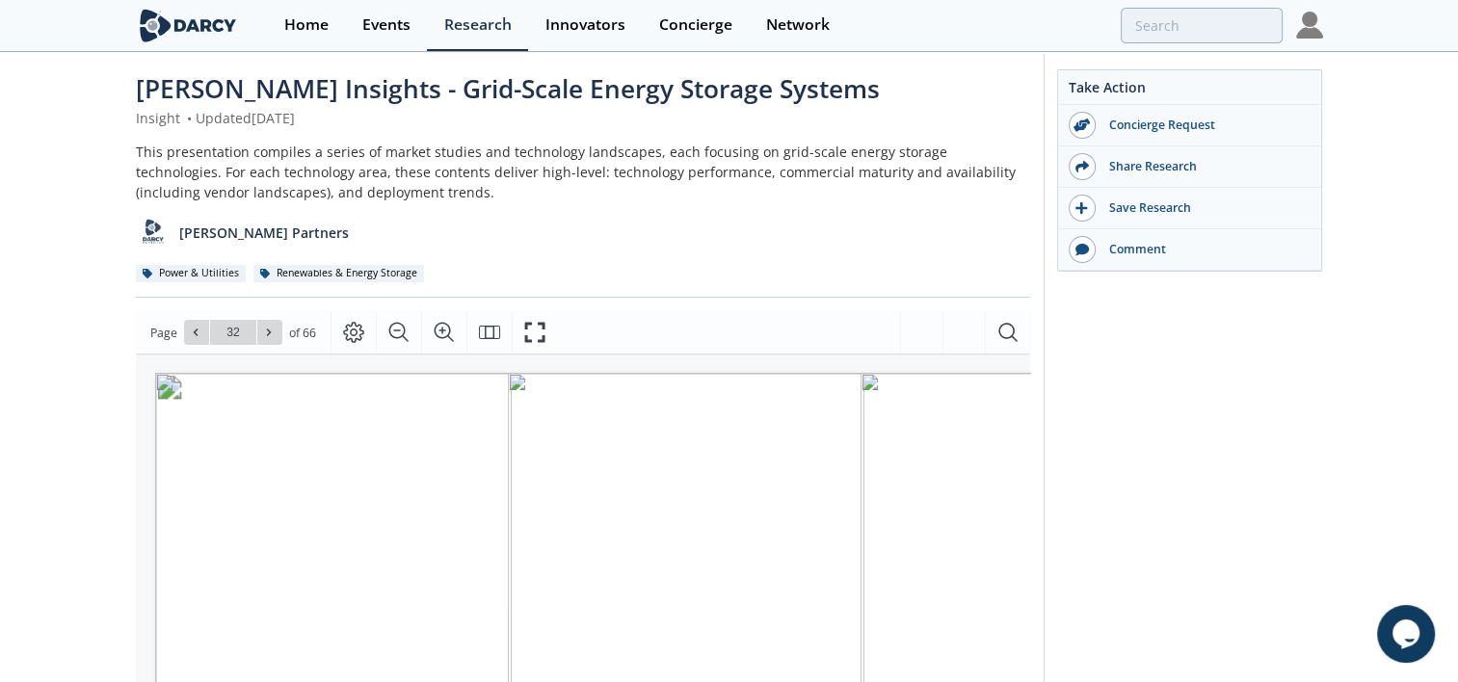
scroll to position [69, 0]
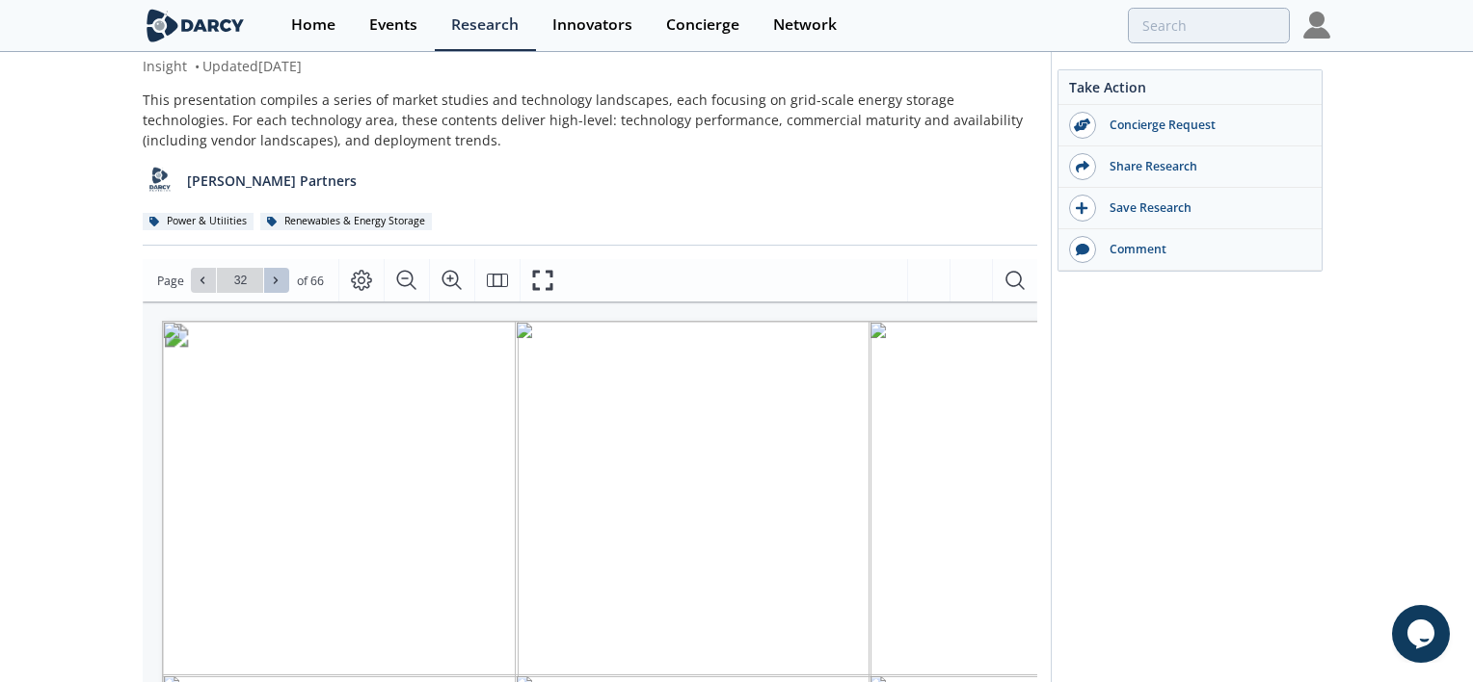
click at [270, 283] on icon at bounding box center [276, 281] width 12 height 12
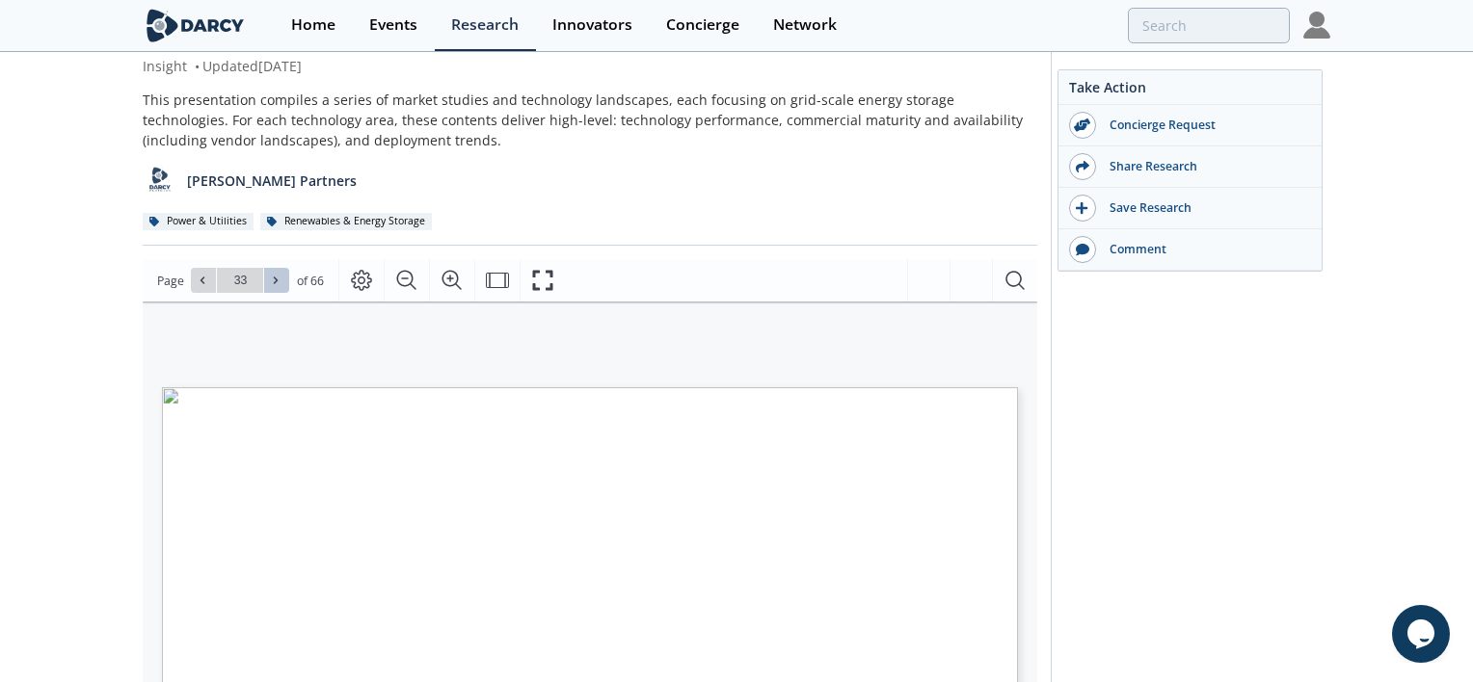
click at [270, 283] on icon at bounding box center [276, 281] width 12 height 12
type input "35"
click at [270, 283] on icon at bounding box center [276, 281] width 12 height 12
type input "36"
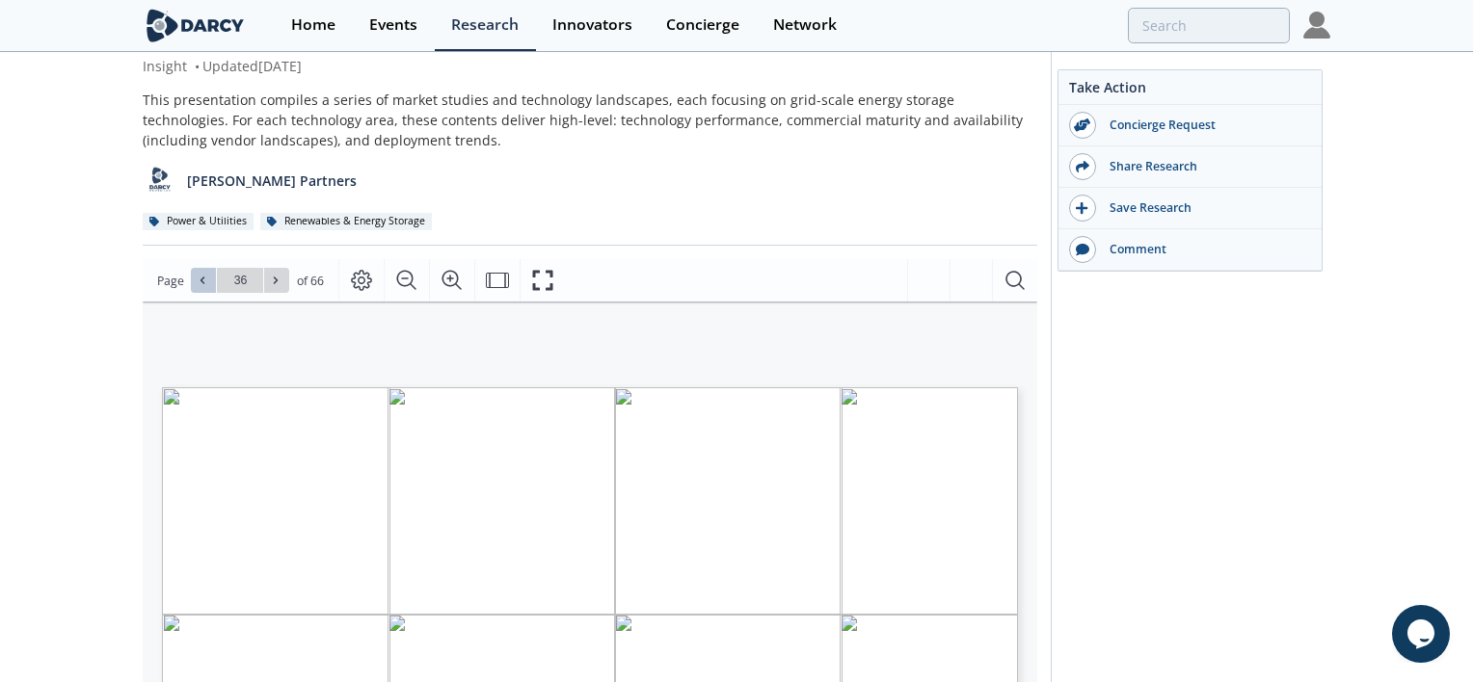
click at [204, 281] on icon at bounding box center [203, 281] width 12 height 12
type input "35"
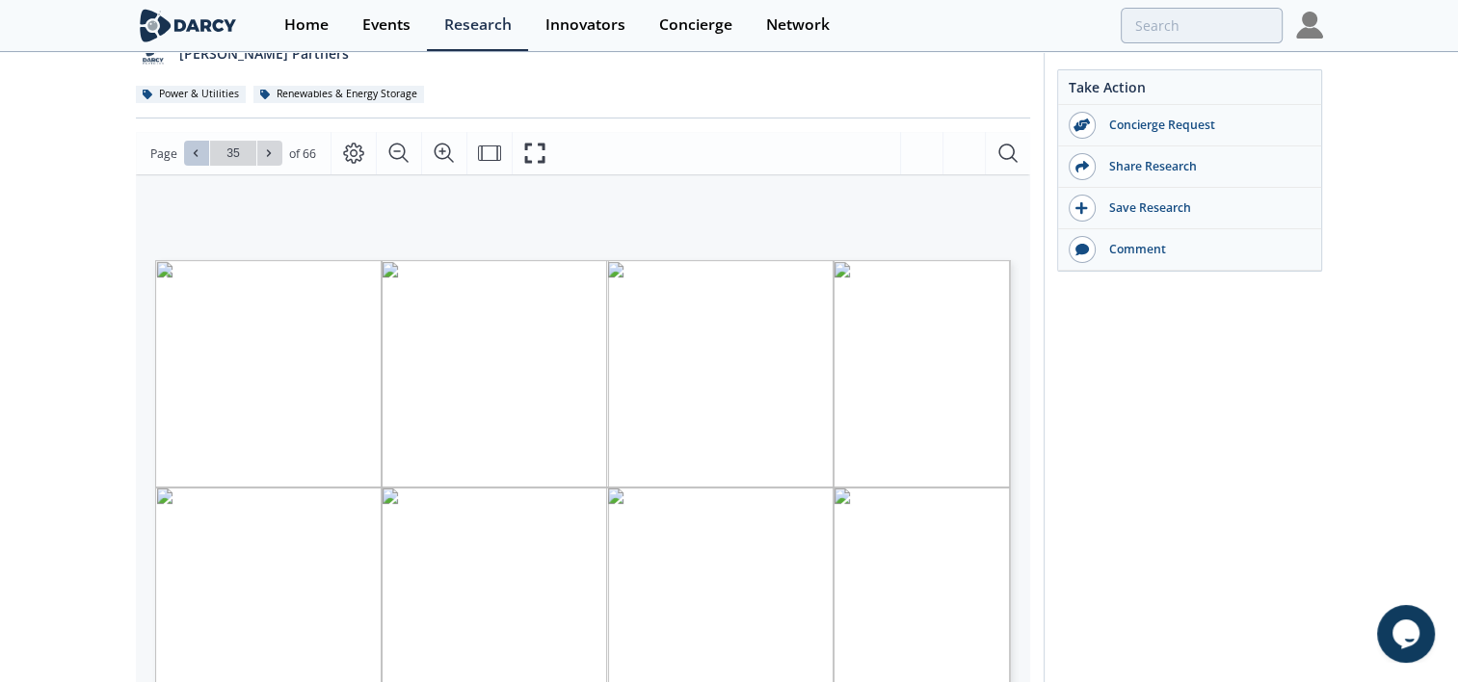
scroll to position [359, 0]
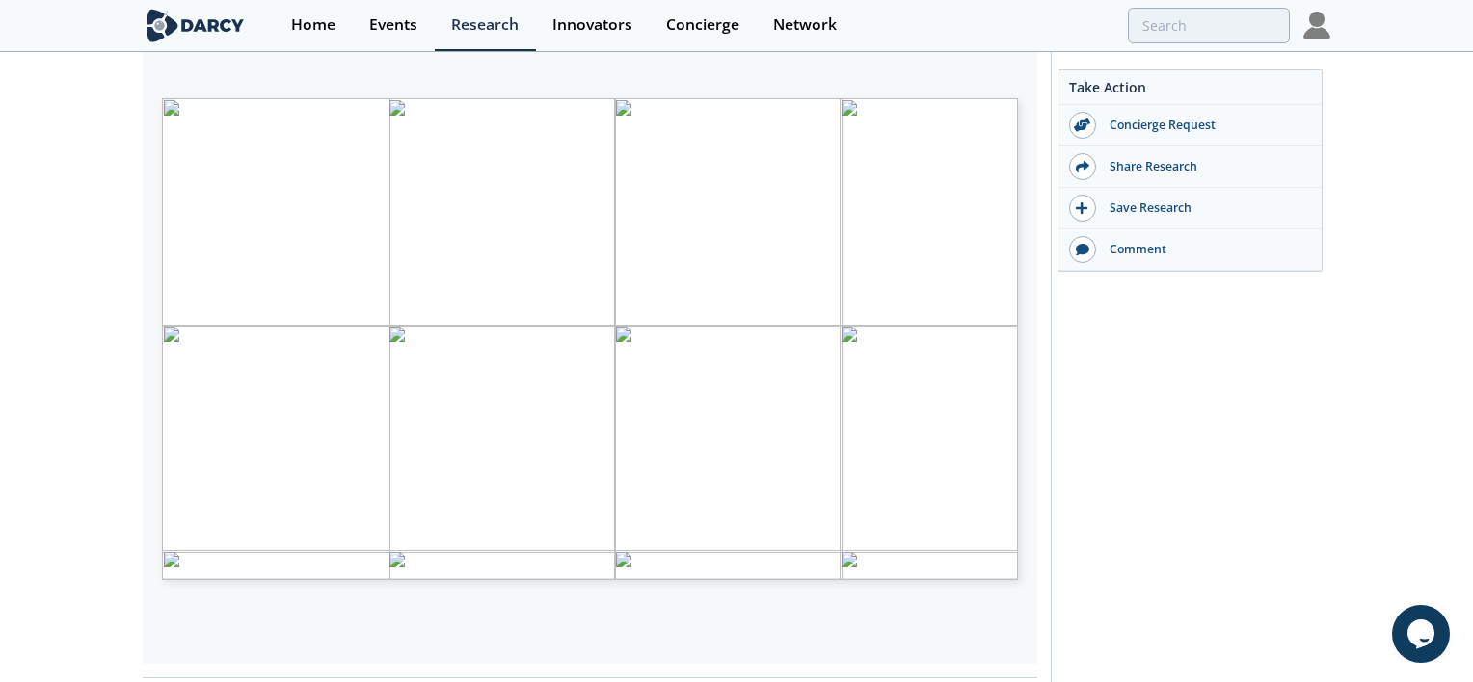
click at [443, 505] on span "Darcy Live Event" at bounding box center [463, 508] width 147 height 11
click at [444, 505] on span "Darcy Live Event" at bounding box center [463, 508] width 147 height 11
click at [425, 98] on div "Raised $31 M (June 2024) • Evok Innovations Mitsubishi Heavy Industries Export …" at bounding box center [590, 98] width 856 height 0
click at [424, 505] on div "Page 35" at bounding box center [590, 339] width 856 height 482
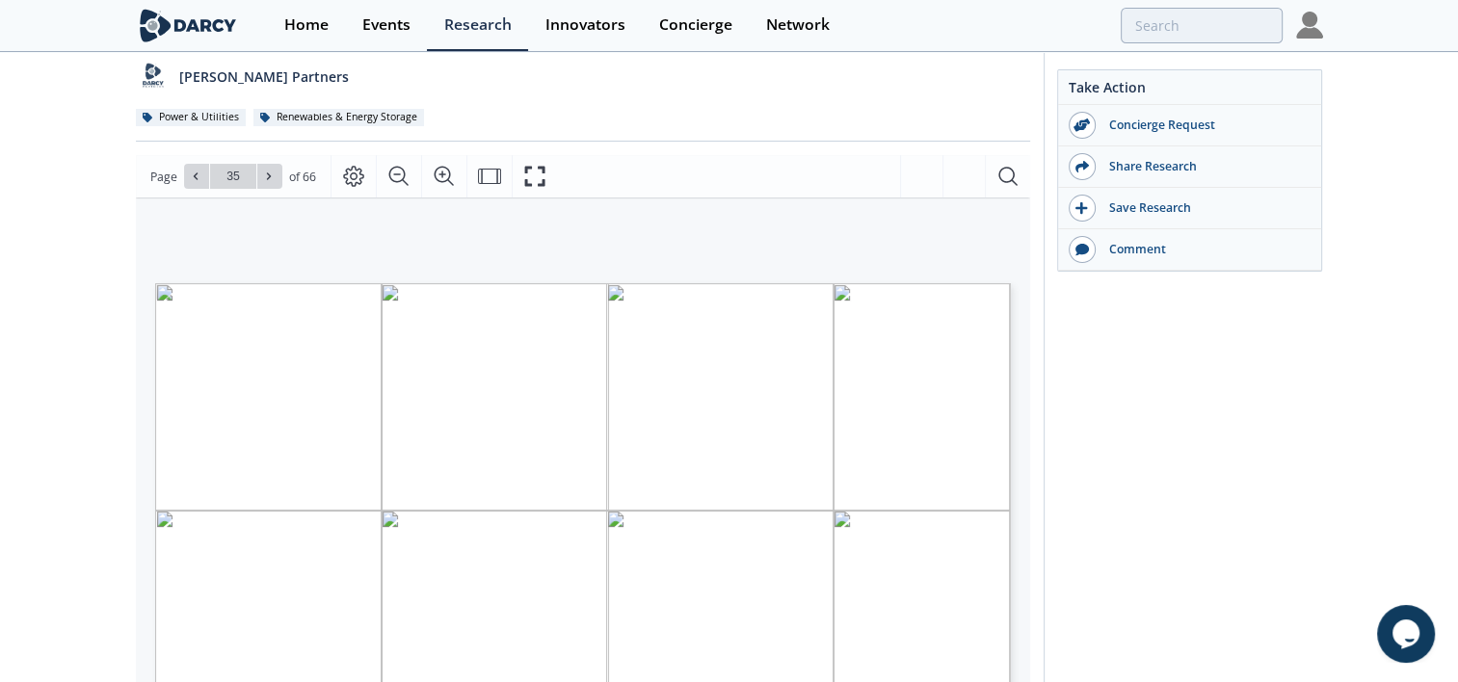
scroll to position [69, 0]
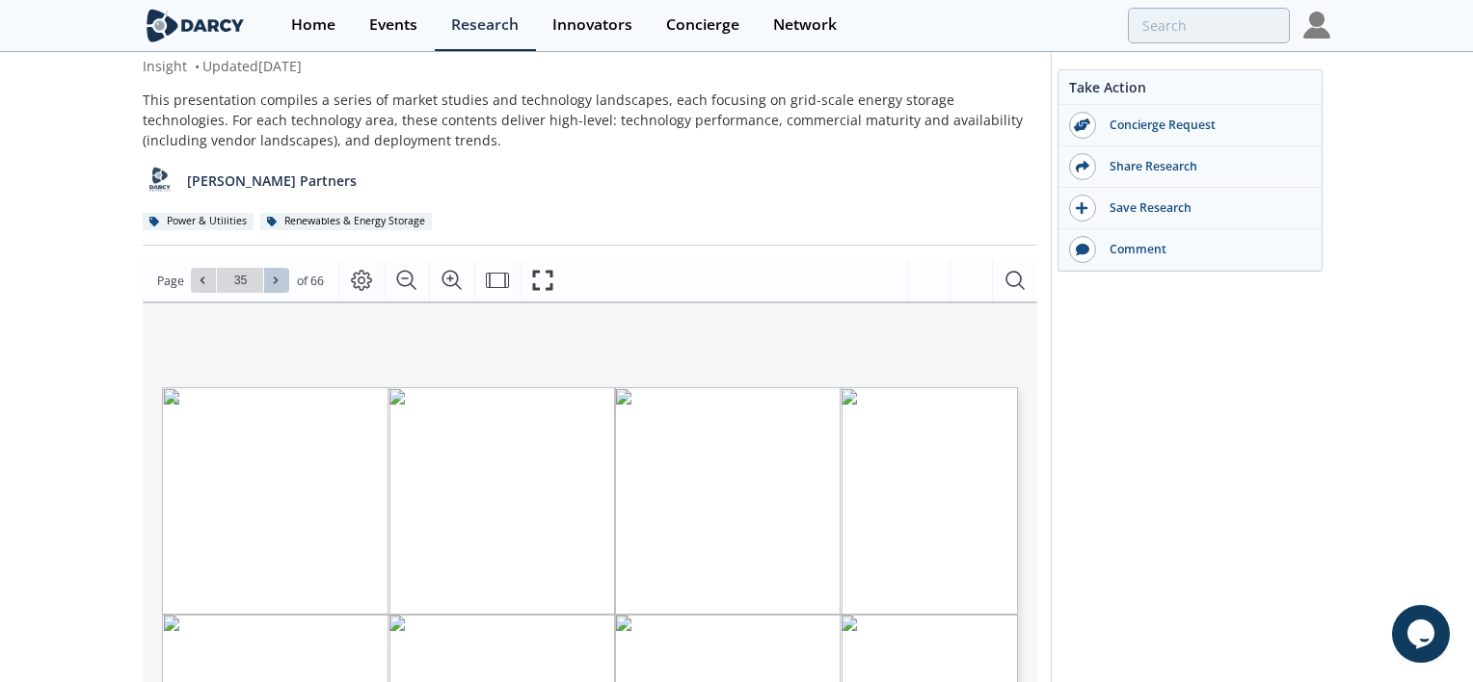
click at [270, 281] on icon at bounding box center [276, 281] width 12 height 12
